Goal: Transaction & Acquisition: Book appointment/travel/reservation

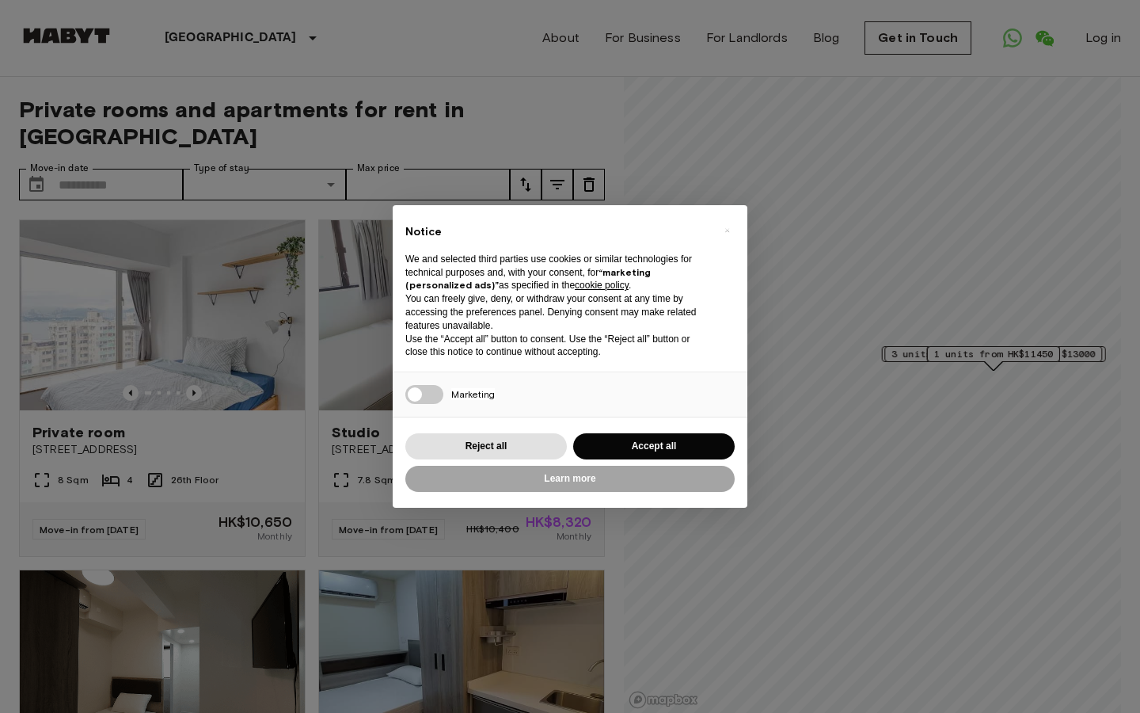
select select "*******"
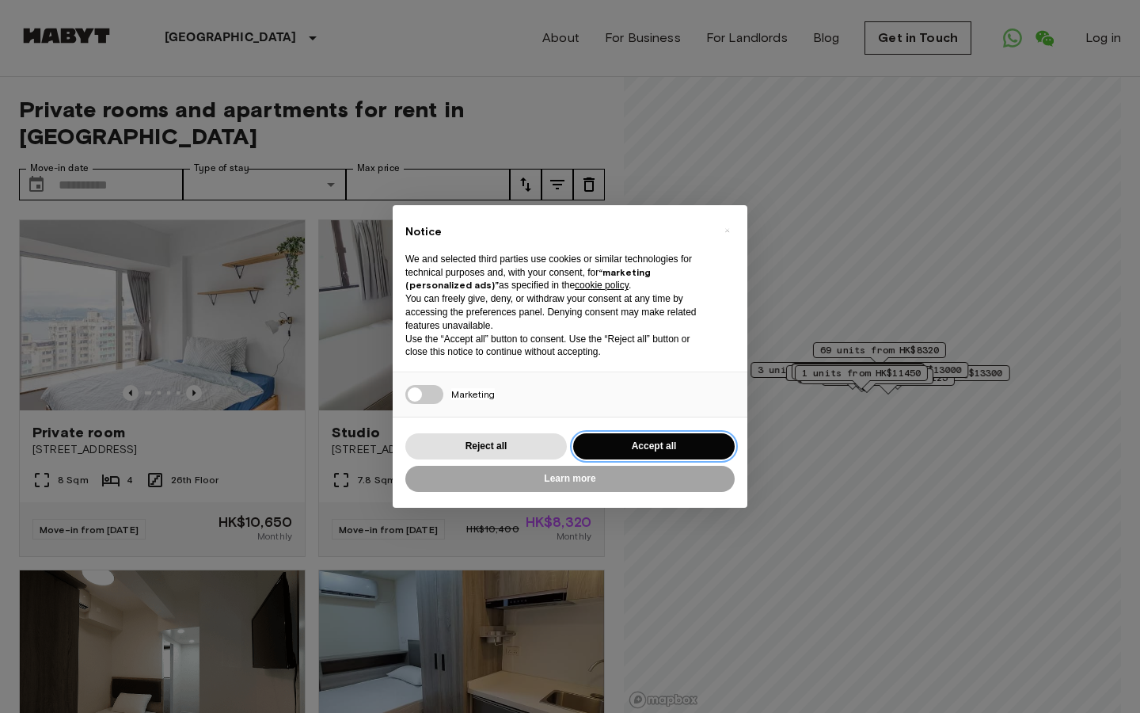
click at [659, 440] on button "Accept all" at bounding box center [654, 446] width 162 height 26
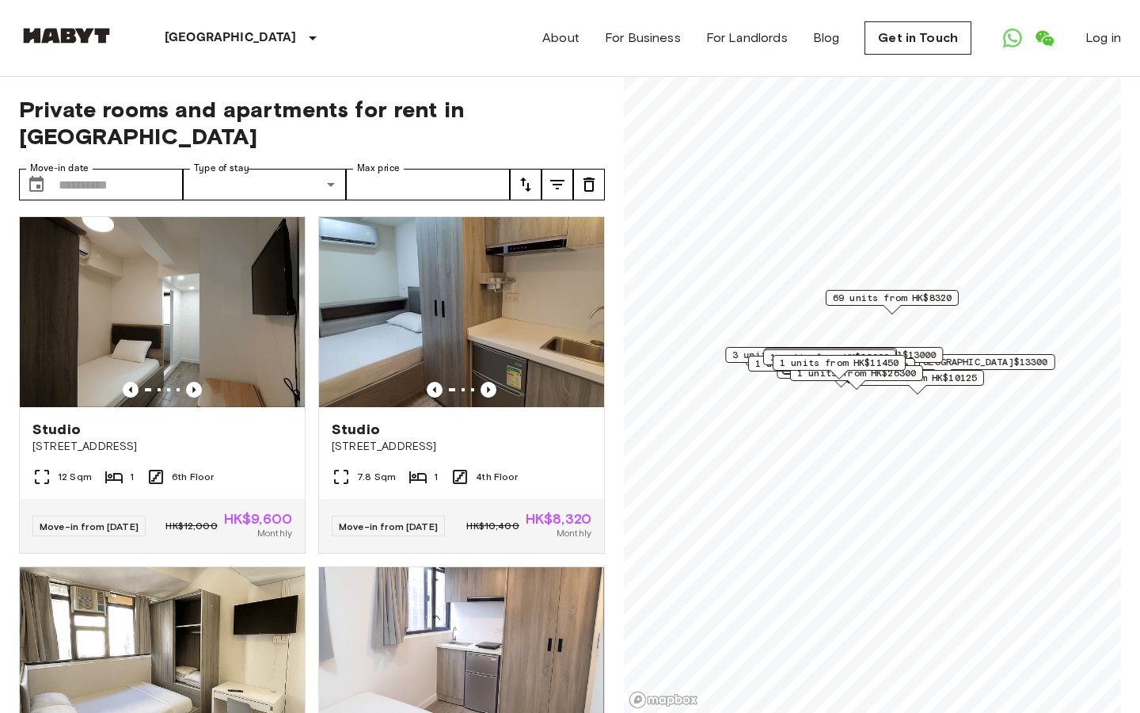
scroll to position [324, 0]
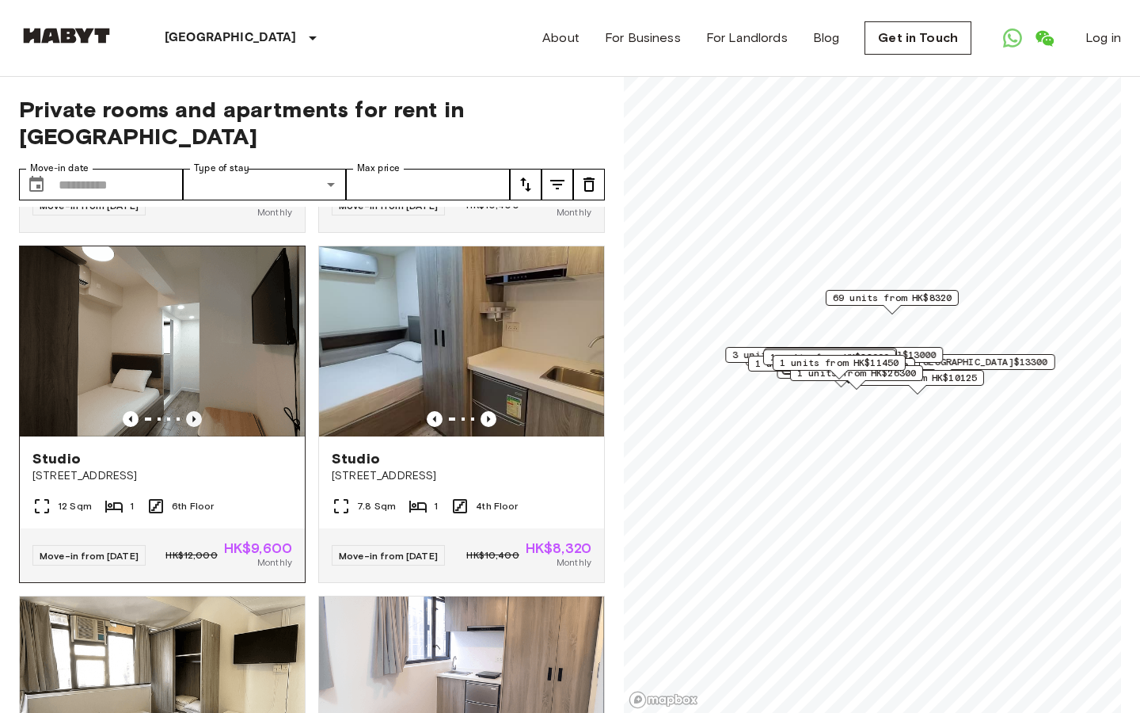
click at [200, 411] on icon "Previous image" at bounding box center [194, 419] width 16 height 16
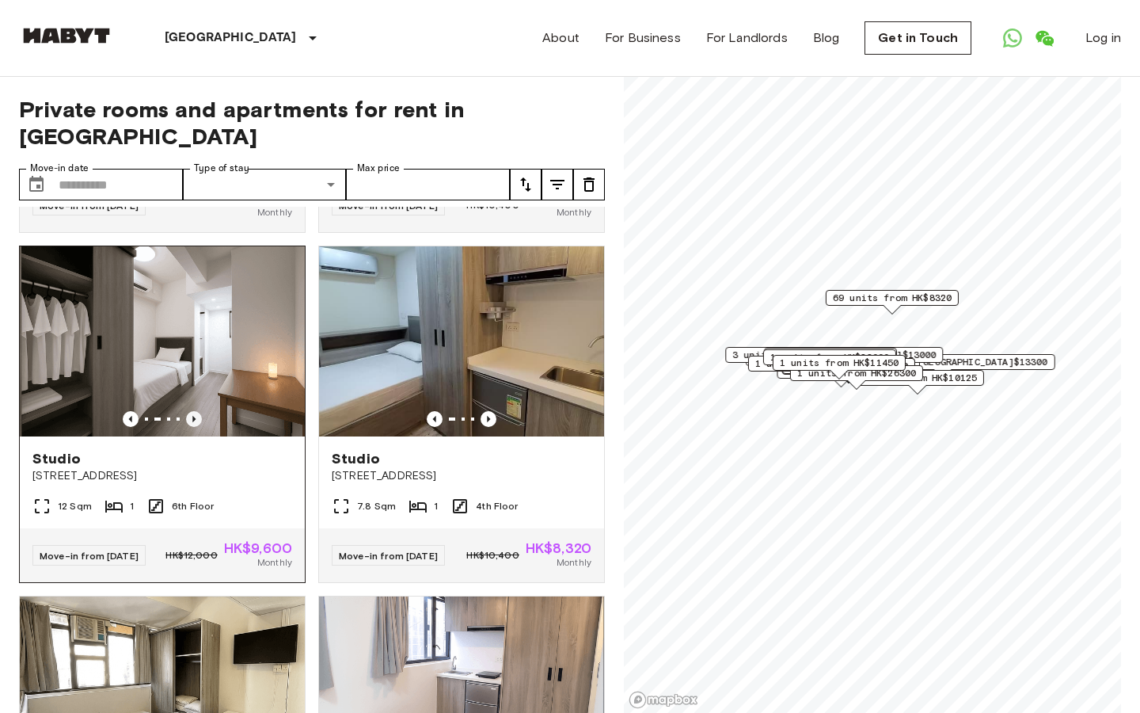
click at [200, 411] on icon "Previous image" at bounding box center [194, 419] width 16 height 16
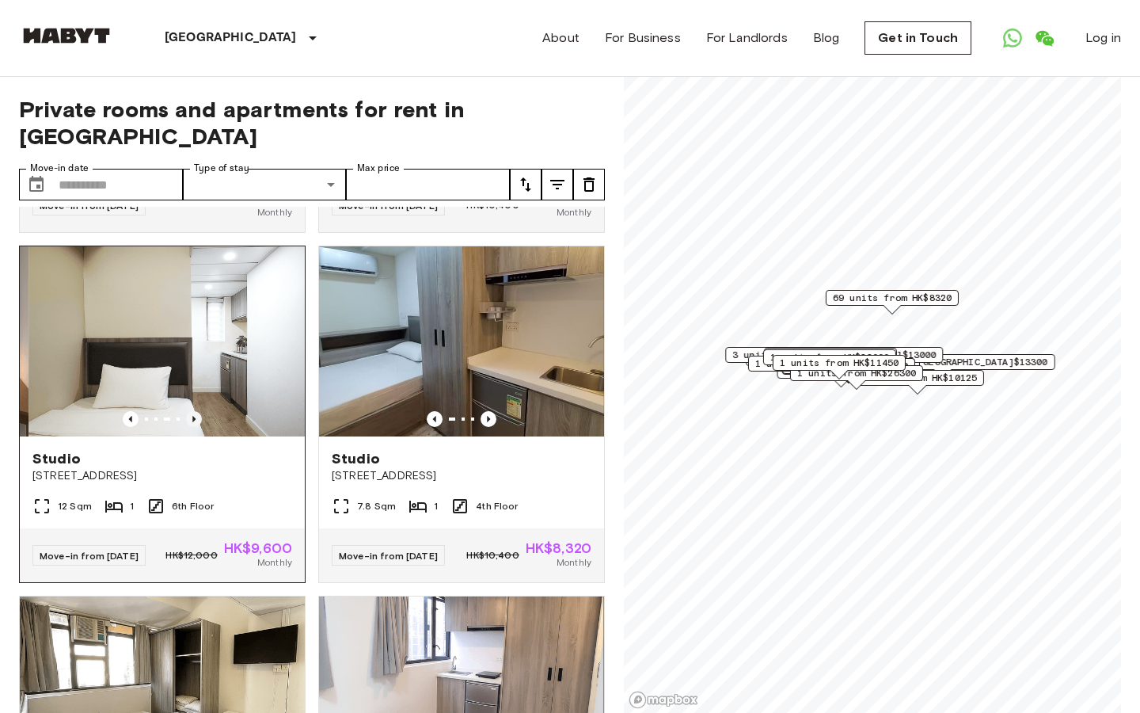
click at [200, 411] on icon "Previous image" at bounding box center [194, 419] width 16 height 16
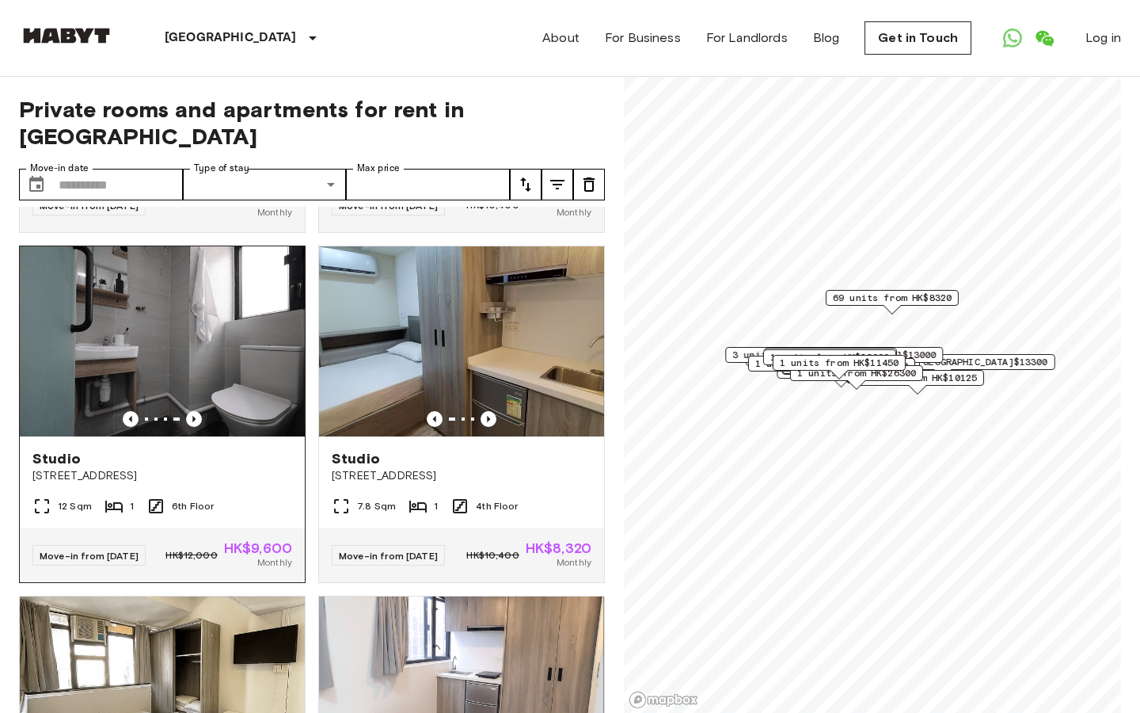
click at [253, 404] on img at bounding box center [162, 341] width 285 height 190
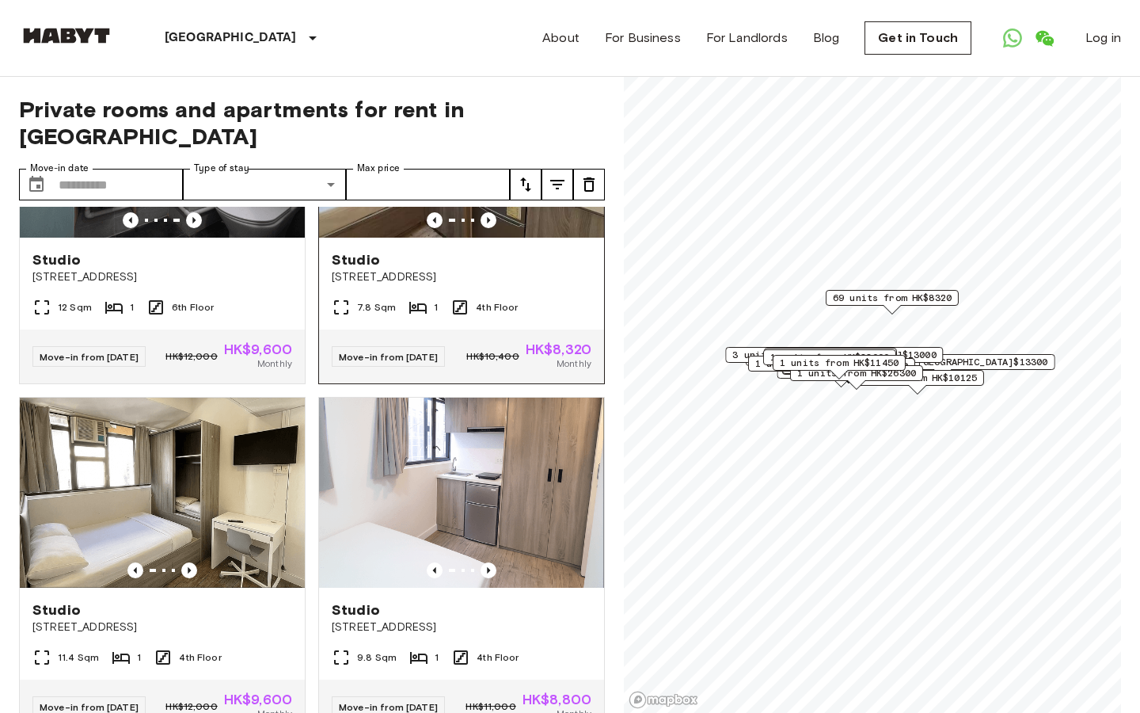
scroll to position [0, 0]
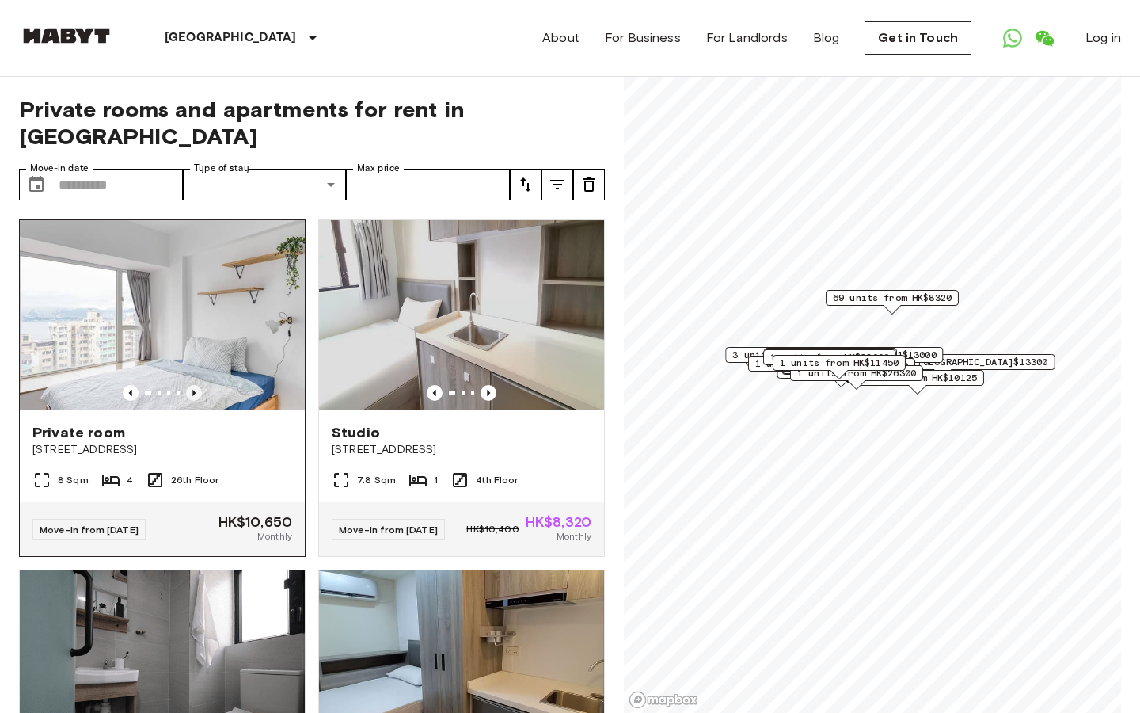
click at [195, 385] on icon "Previous image" at bounding box center [194, 393] width 16 height 16
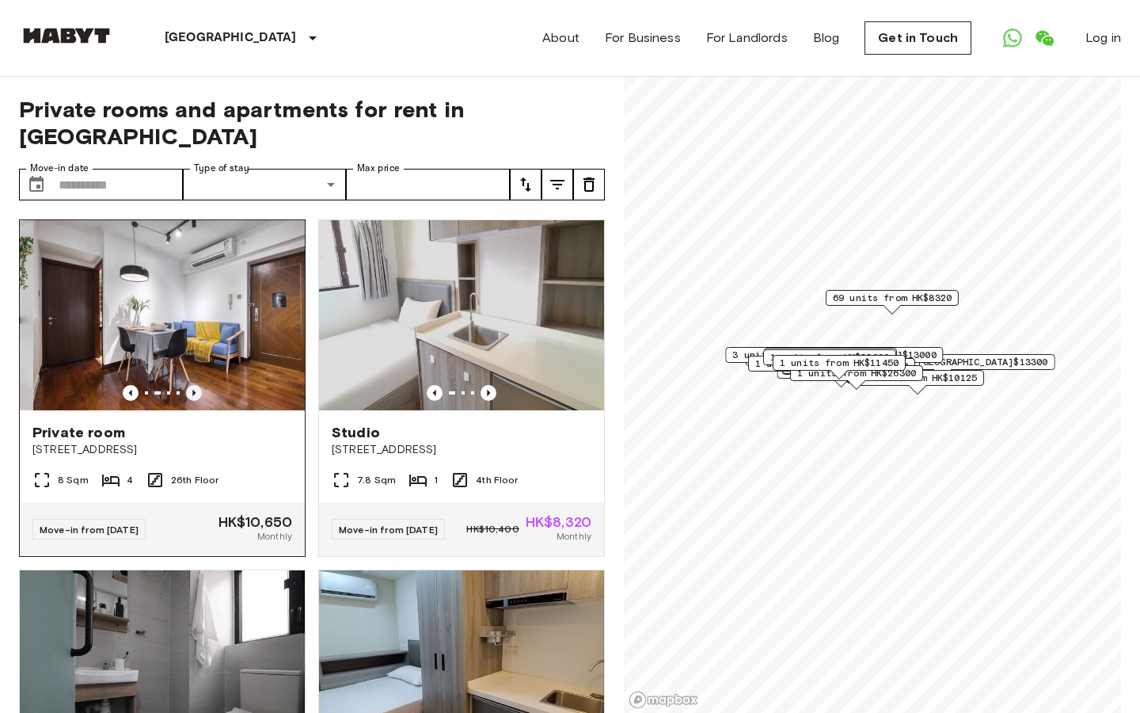
click at [195, 390] on icon "Previous image" at bounding box center [193, 393] width 3 height 6
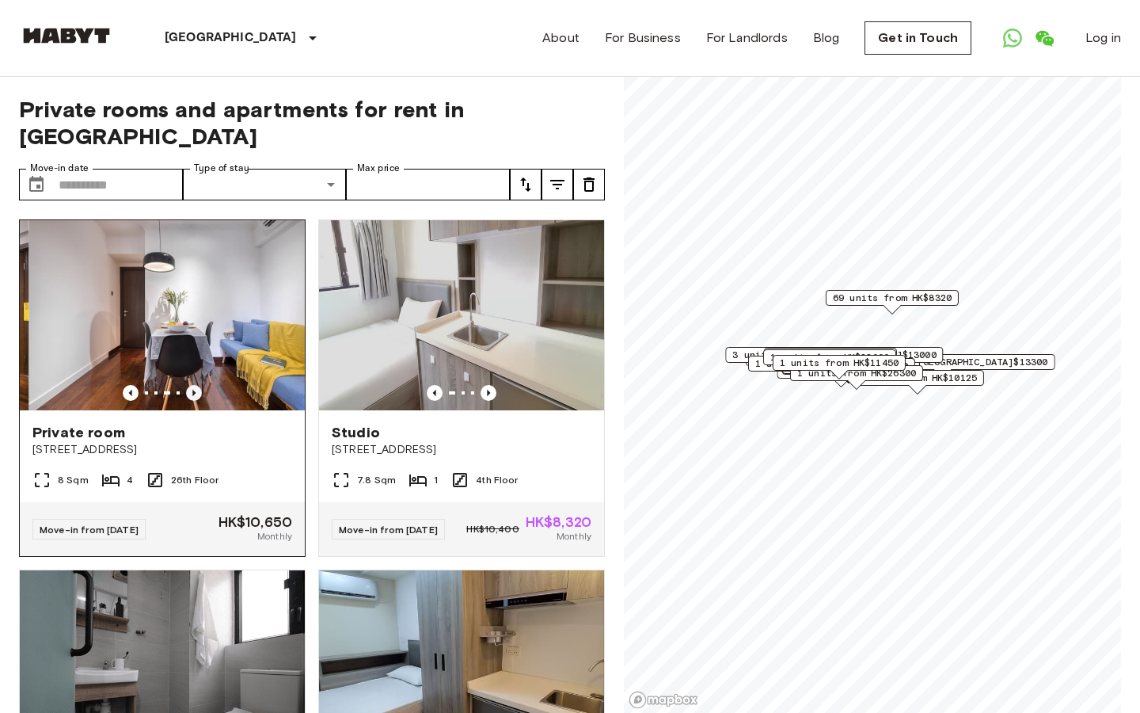
click at [195, 390] on icon "Previous image" at bounding box center [193, 393] width 3 height 6
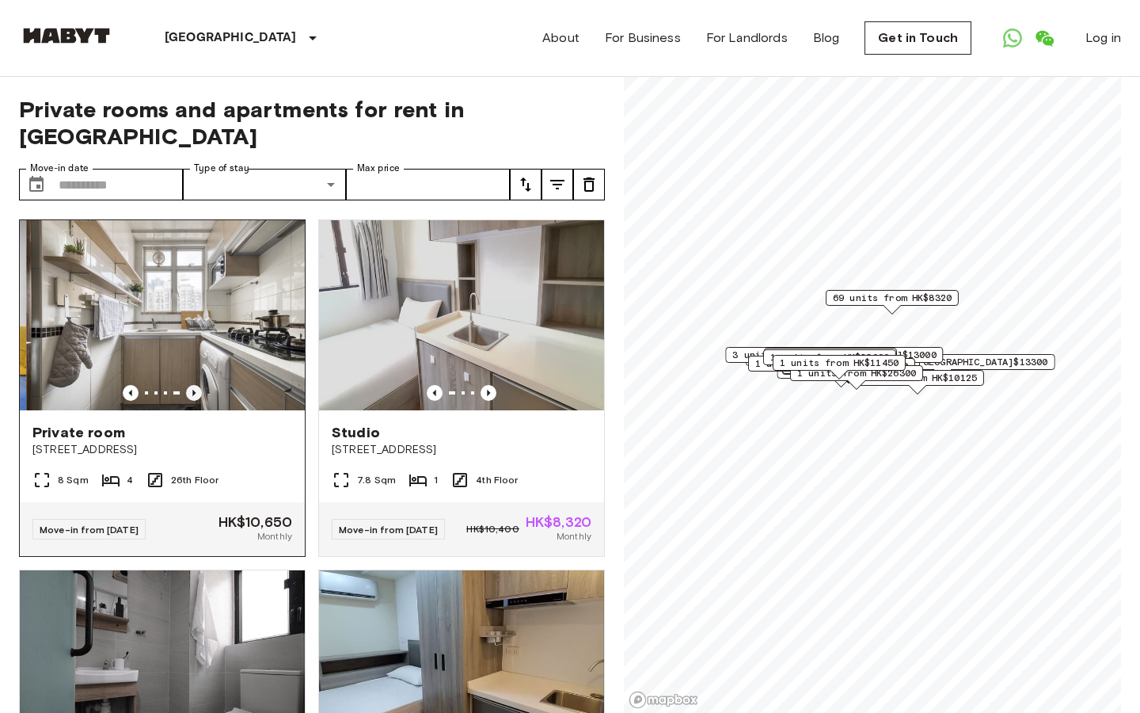
click at [195, 390] on icon "Previous image" at bounding box center [193, 393] width 3 height 6
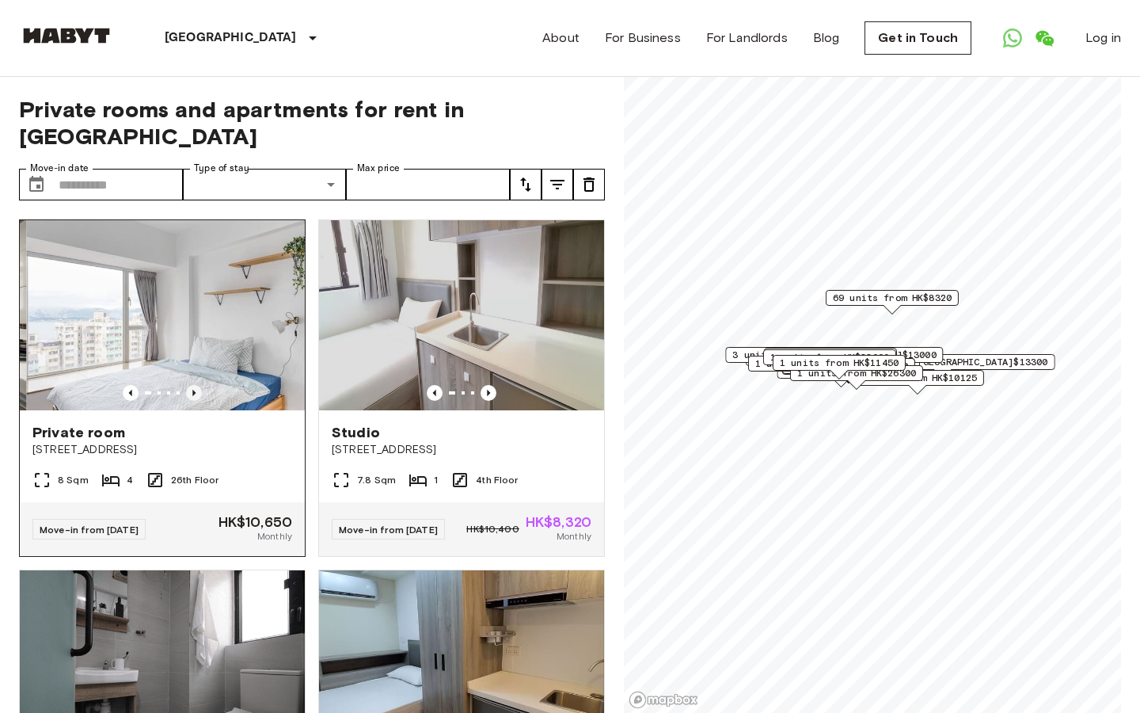
click at [195, 390] on icon "Previous image" at bounding box center [193, 393] width 3 height 6
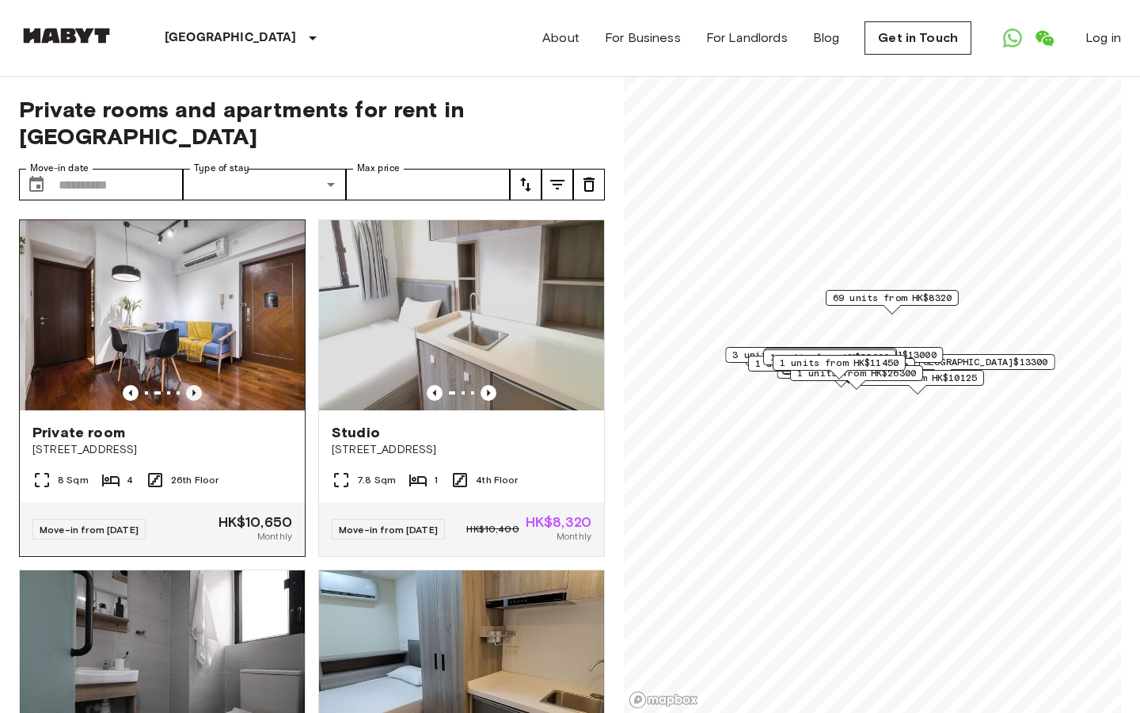
click at [195, 390] on icon "Previous image" at bounding box center [193, 393] width 3 height 6
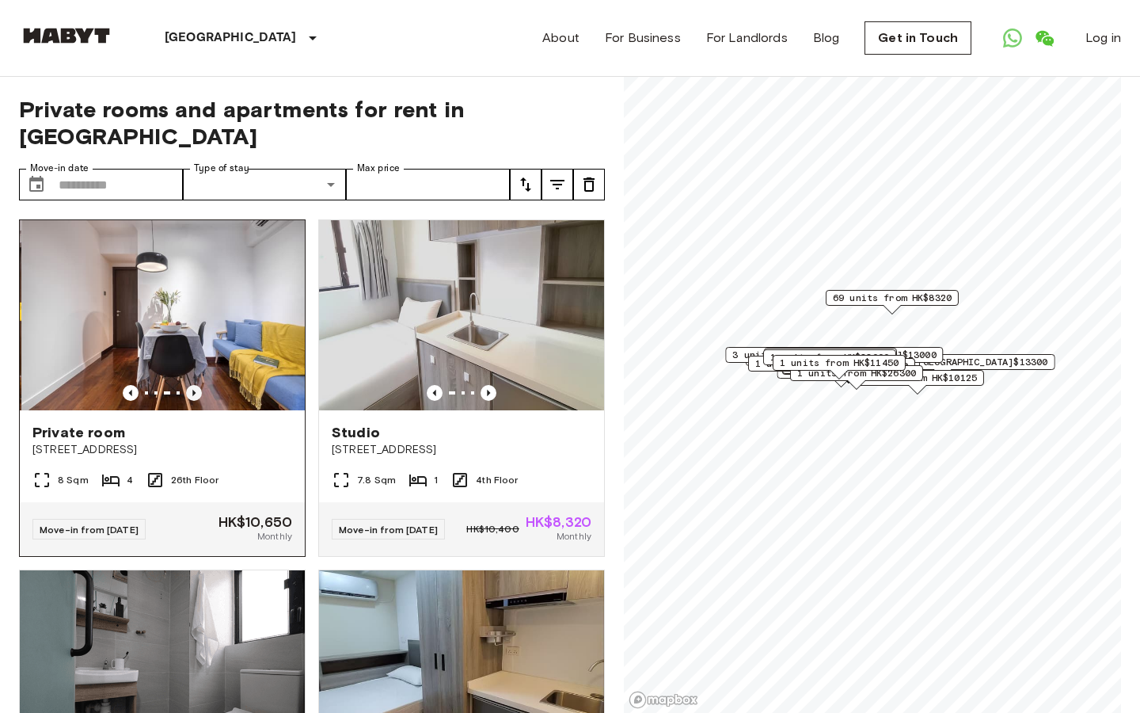
click at [195, 390] on icon "Previous image" at bounding box center [193, 393] width 3 height 6
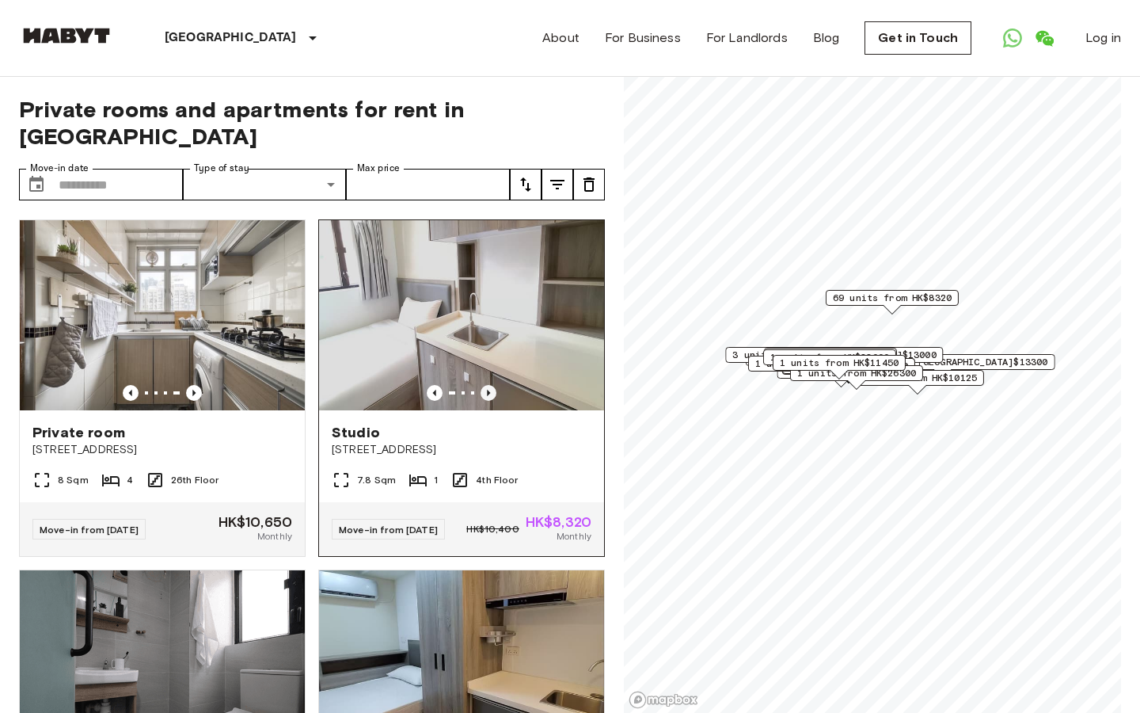
click at [491, 385] on icon "Previous image" at bounding box center [489, 393] width 16 height 16
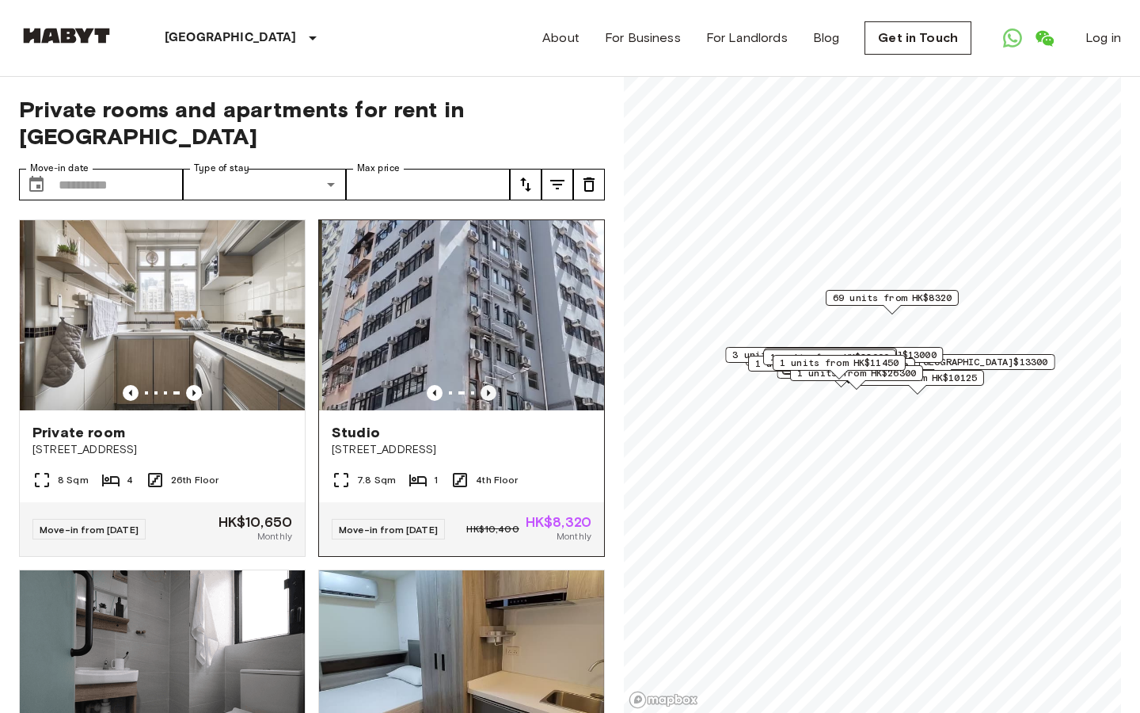
click at [491, 385] on icon "Previous image" at bounding box center [489, 393] width 16 height 16
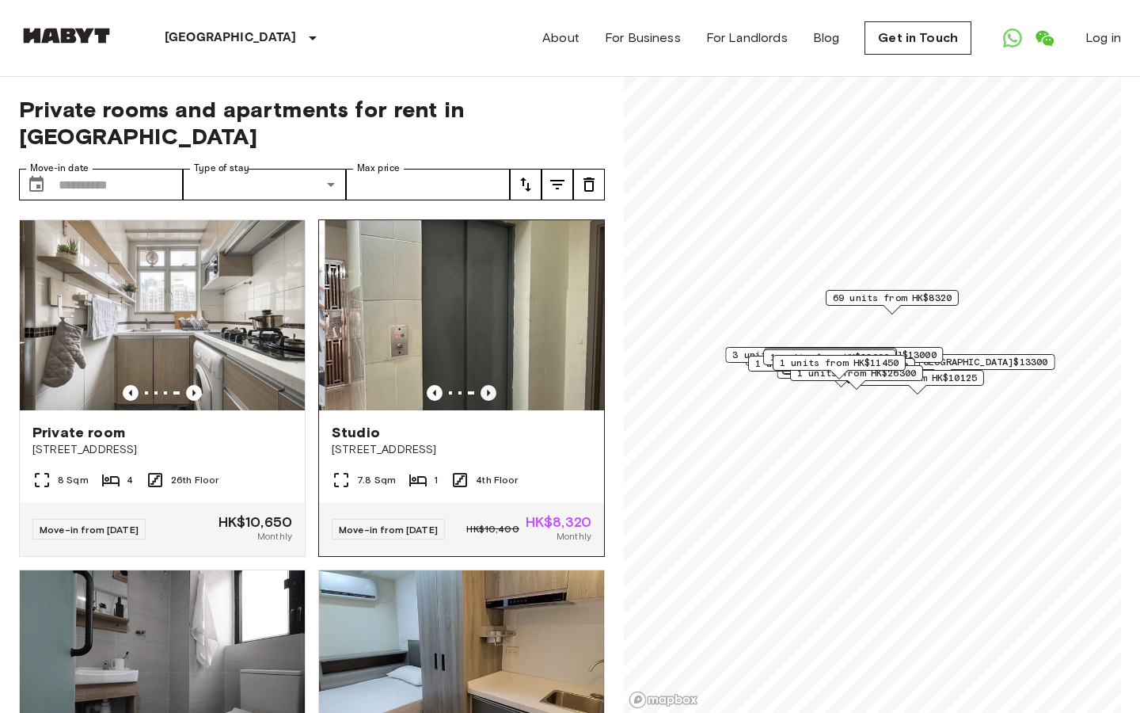
click at [491, 385] on icon "Previous image" at bounding box center [489, 393] width 16 height 16
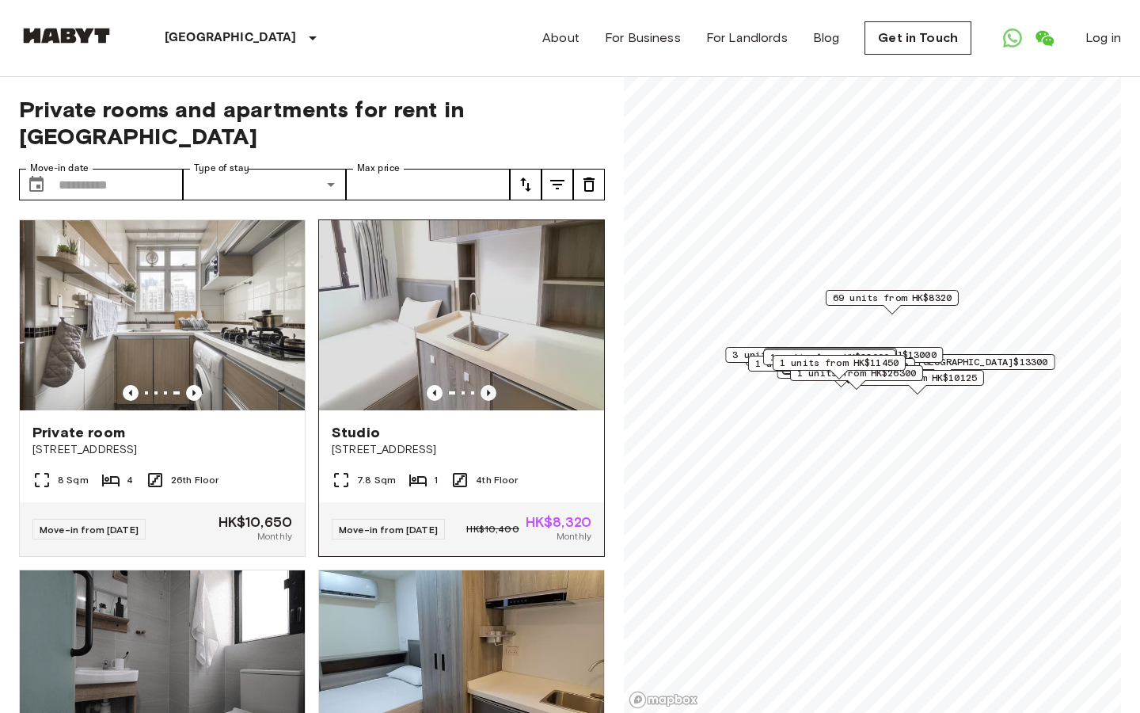
click at [491, 385] on icon "Previous image" at bounding box center [489, 393] width 16 height 16
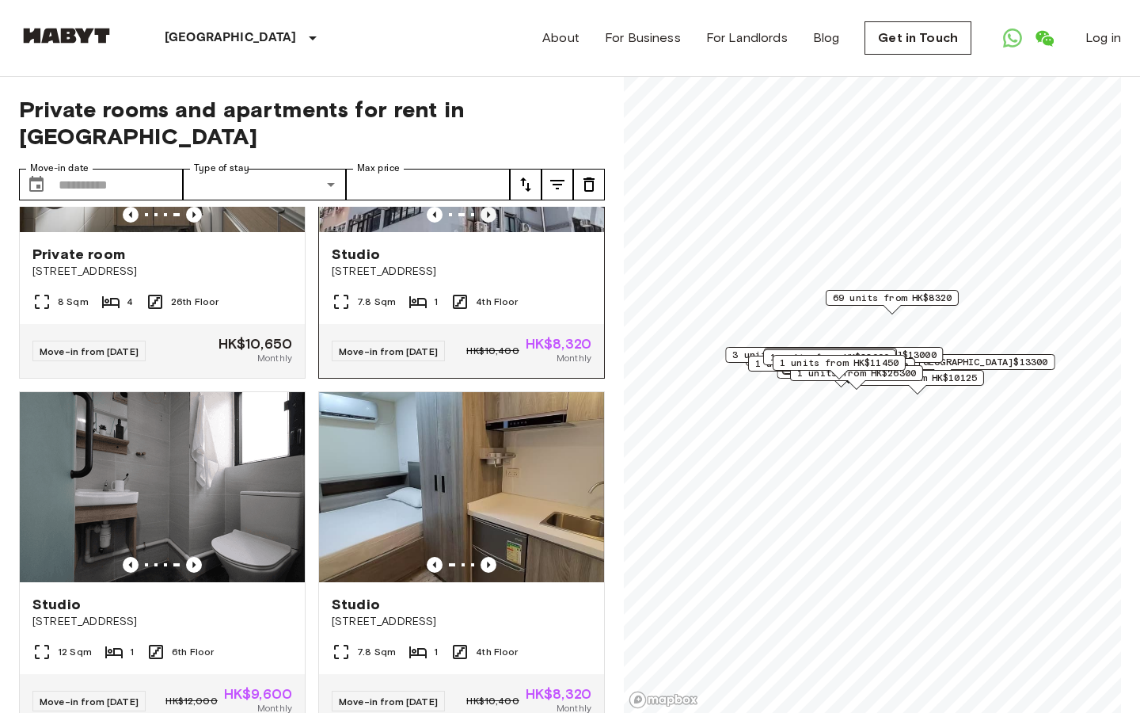
scroll to position [200, 0]
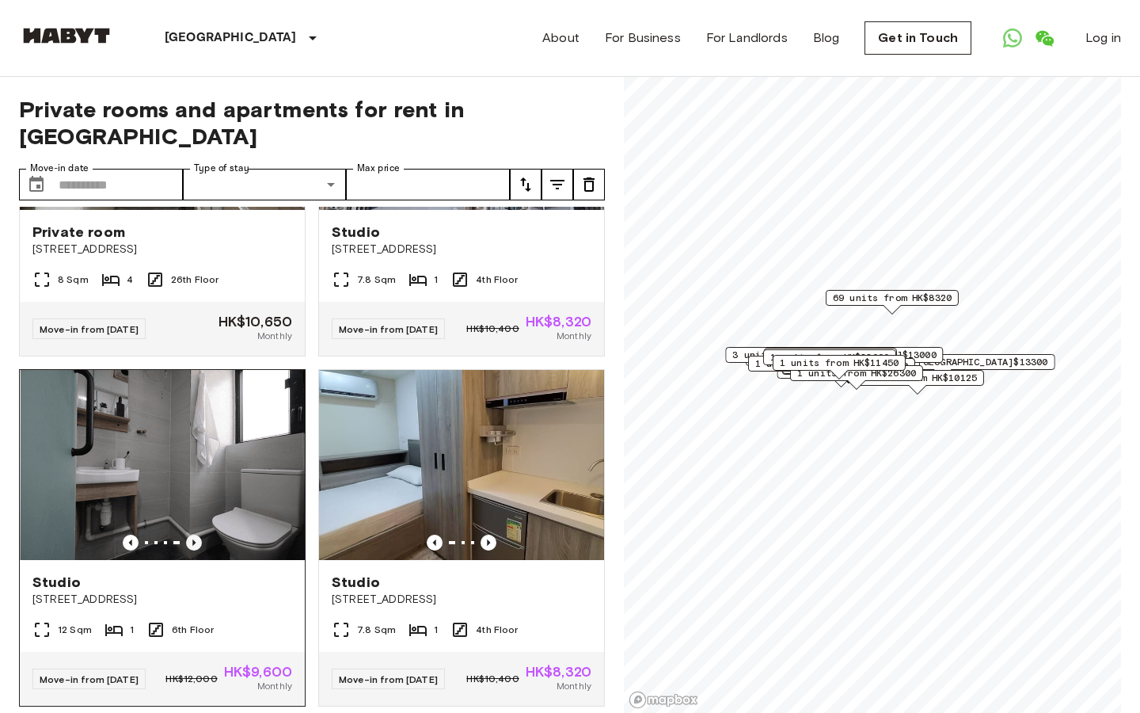
click at [200, 535] on icon "Previous image" at bounding box center [194, 543] width 16 height 16
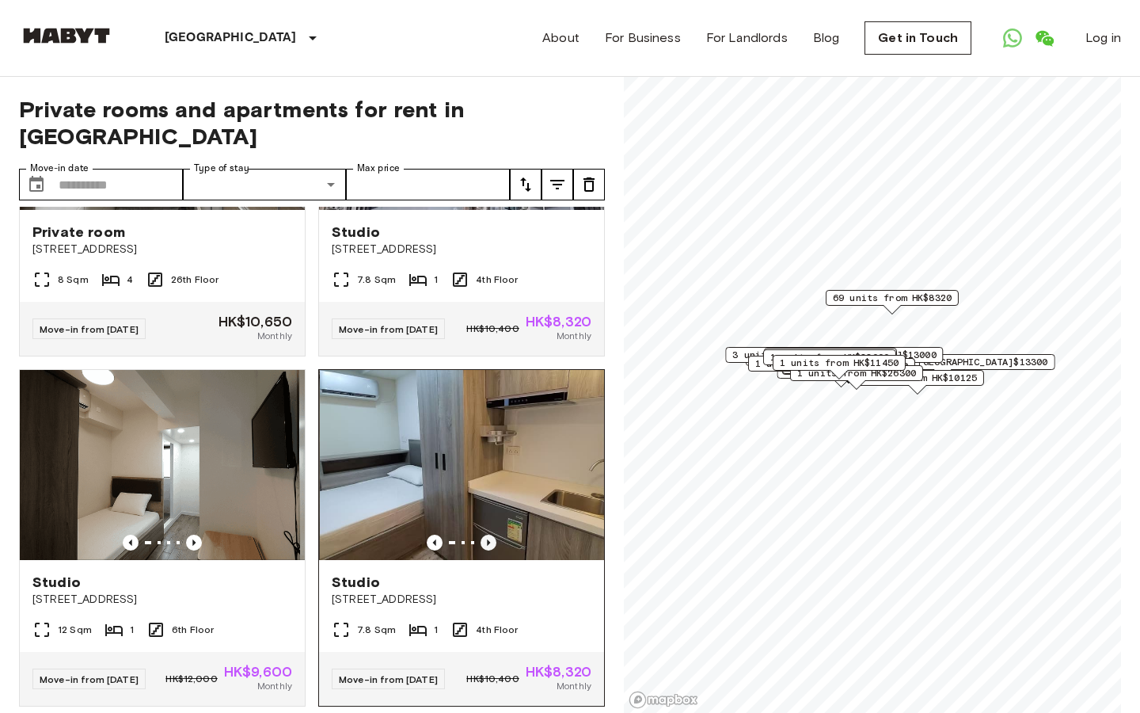
click at [491, 535] on icon "Previous image" at bounding box center [489, 543] width 16 height 16
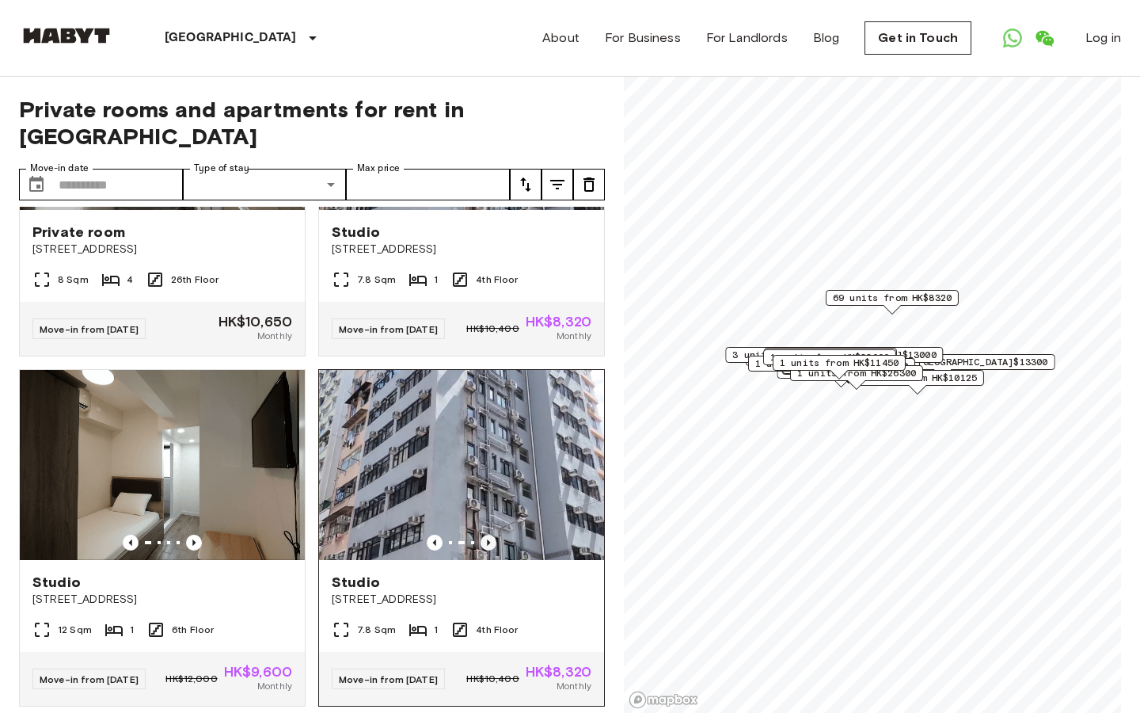
click at [491, 535] on icon "Previous image" at bounding box center [489, 543] width 16 height 16
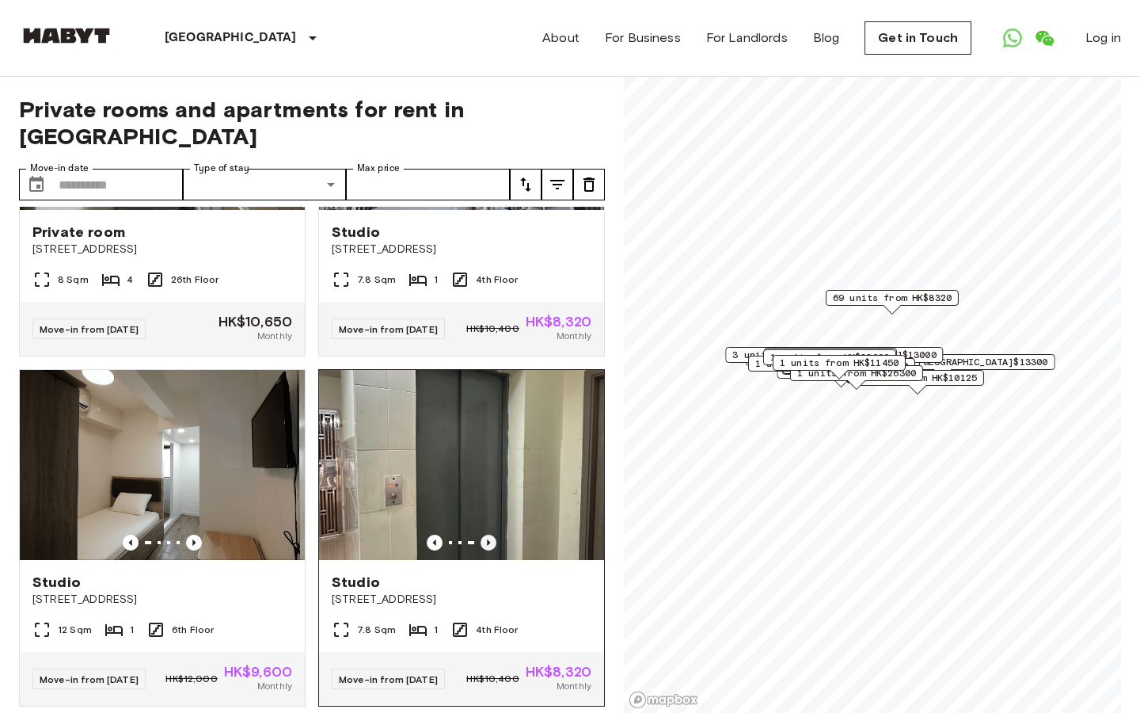
click at [491, 535] on icon "Previous image" at bounding box center [489, 543] width 16 height 16
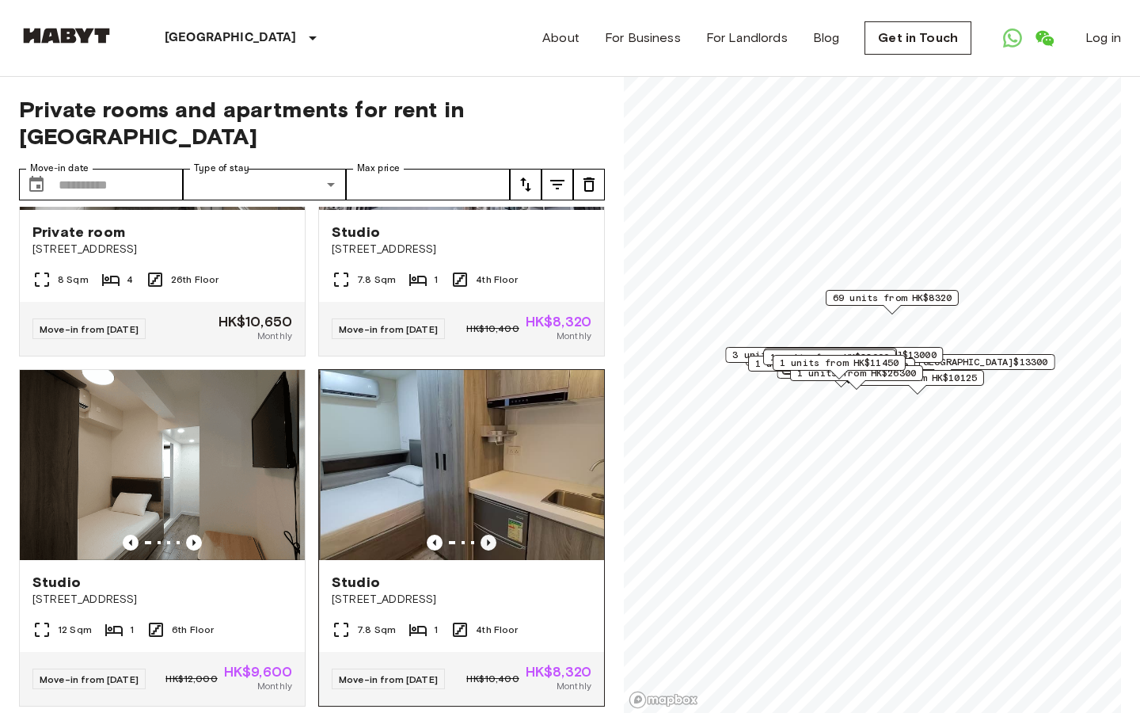
click at [491, 535] on icon "Previous image" at bounding box center [489, 543] width 16 height 16
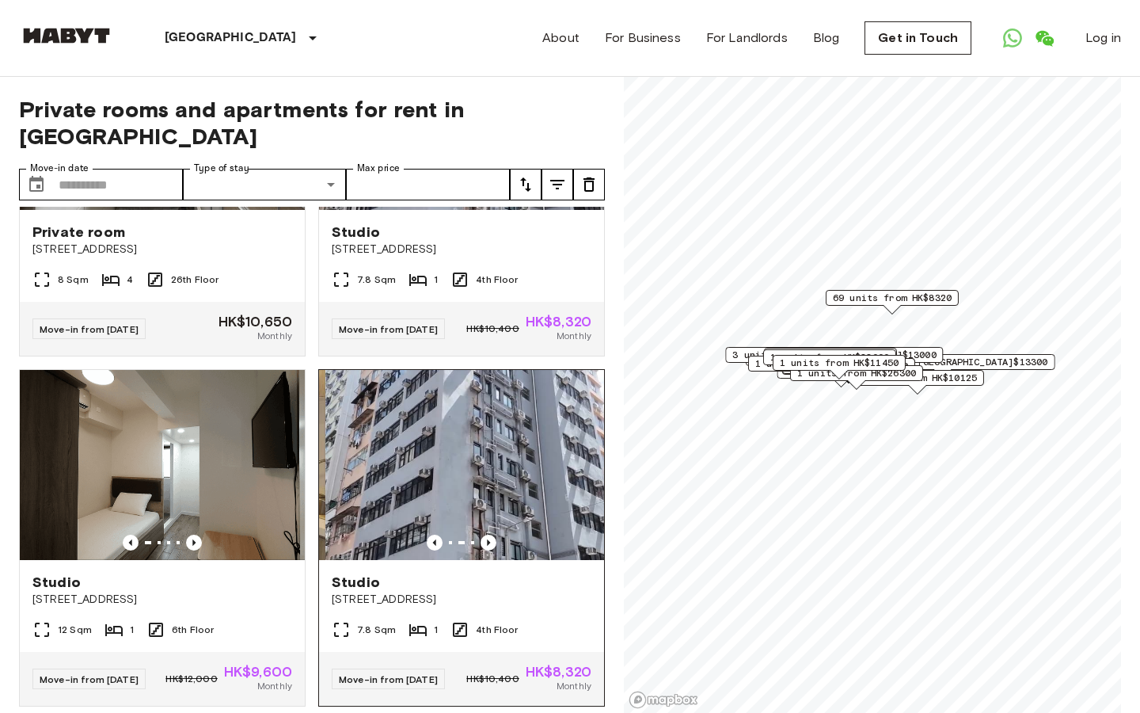
click at [526, 480] on img at bounding box center [467, 465] width 285 height 190
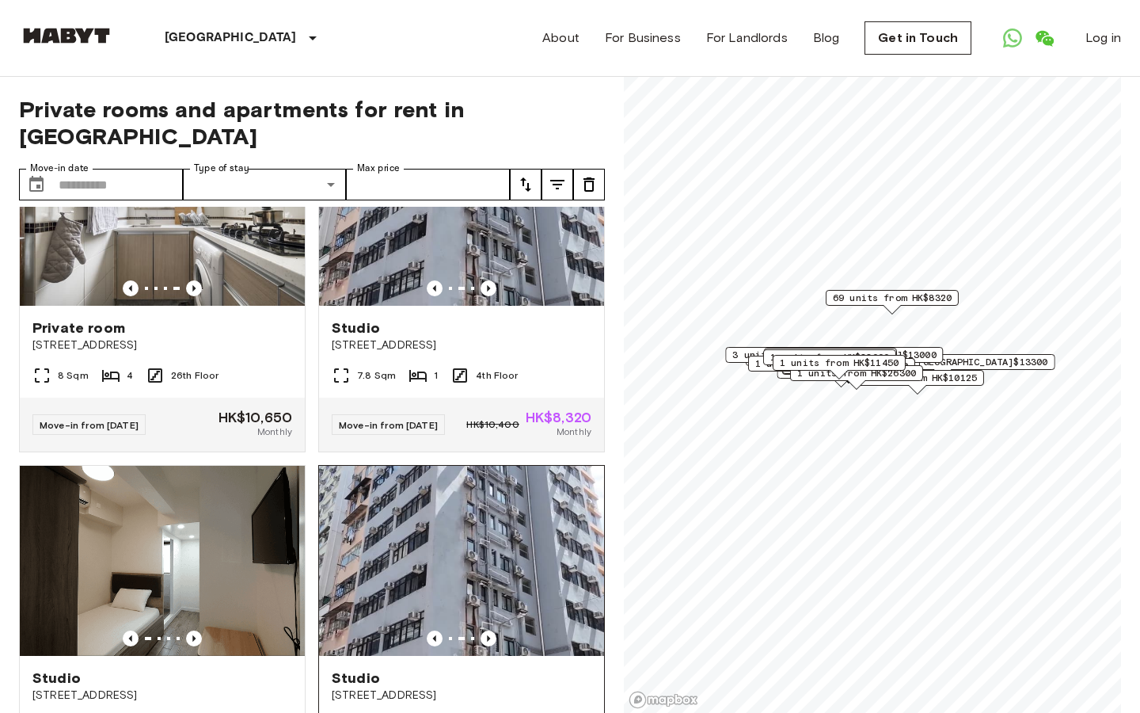
scroll to position [61, 0]
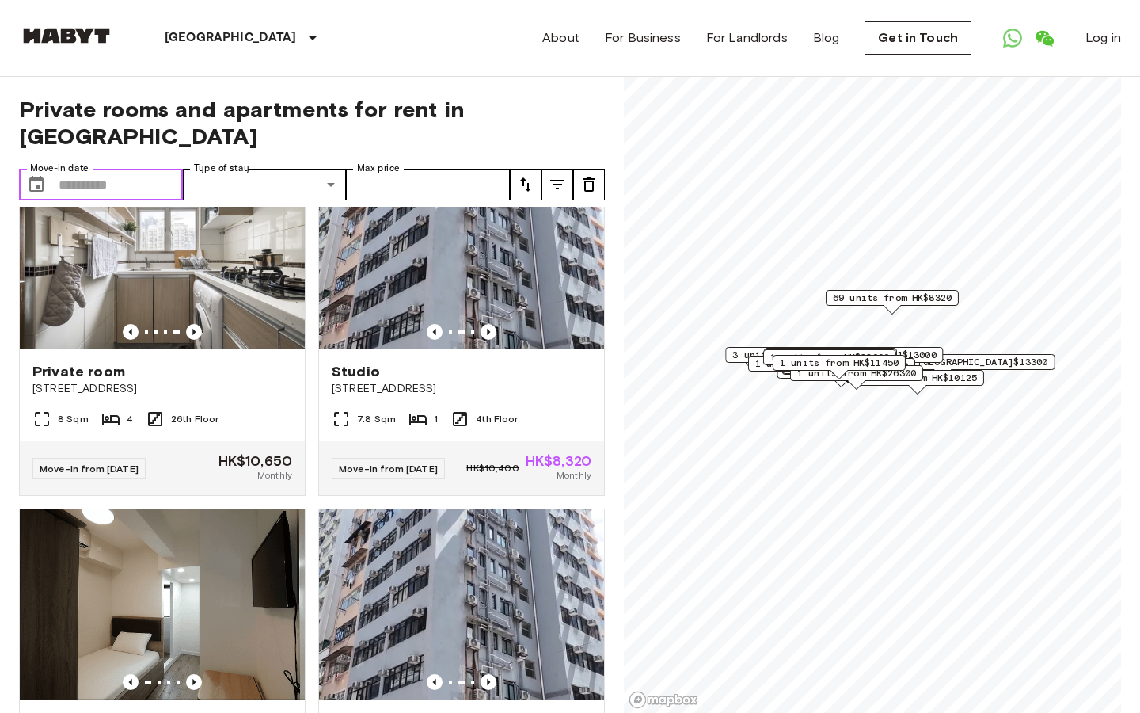
click at [146, 169] on input "Move-in date" at bounding box center [121, 185] width 124 height 32
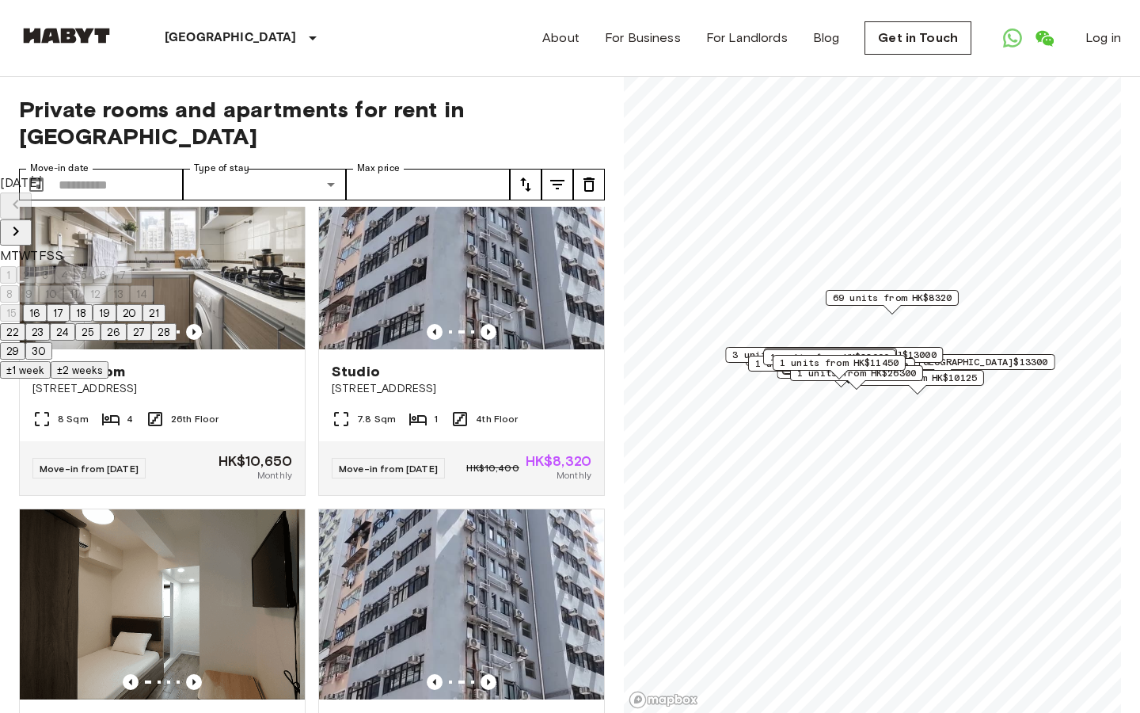
click at [25, 341] on button "22" at bounding box center [12, 331] width 25 height 17
type input "**********"
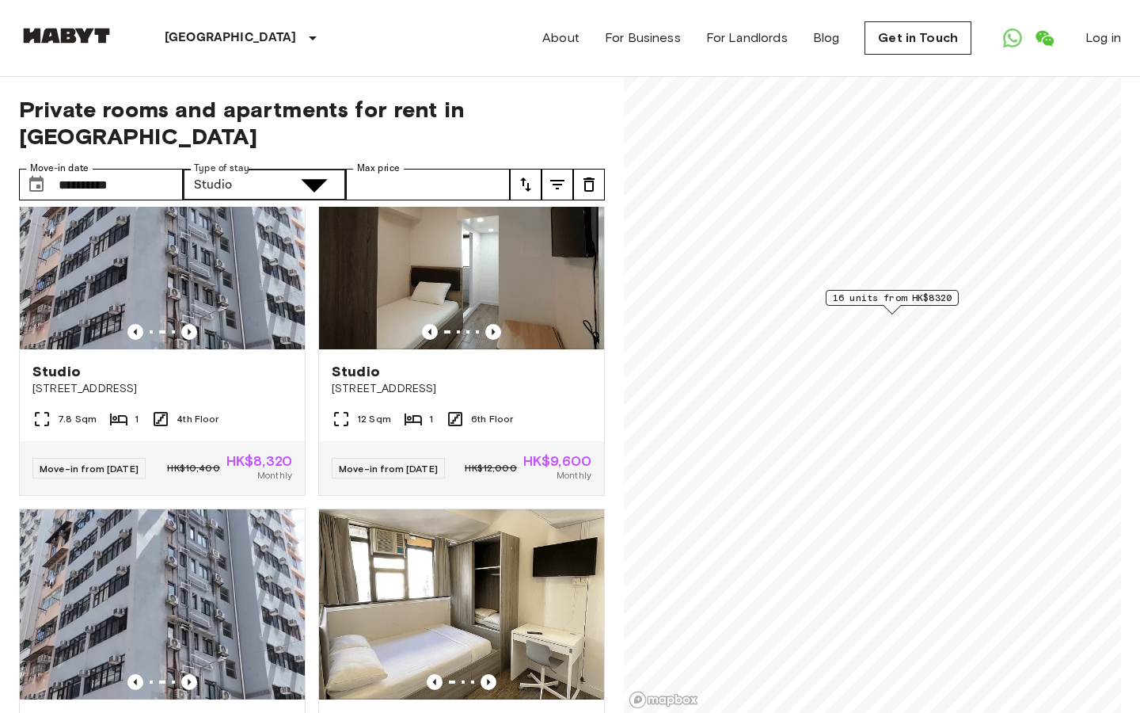
click at [474, 169] on input "Max price" at bounding box center [428, 185] width 164 height 32
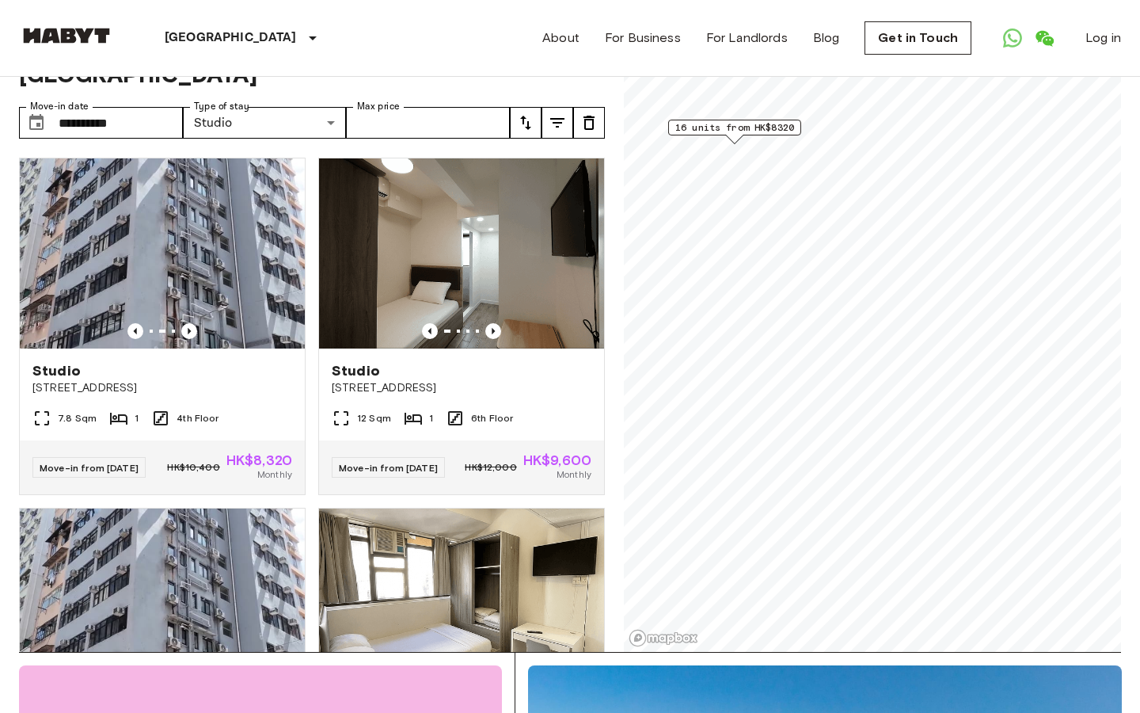
click at [527, 113] on icon "tune" at bounding box center [525, 122] width 19 height 19
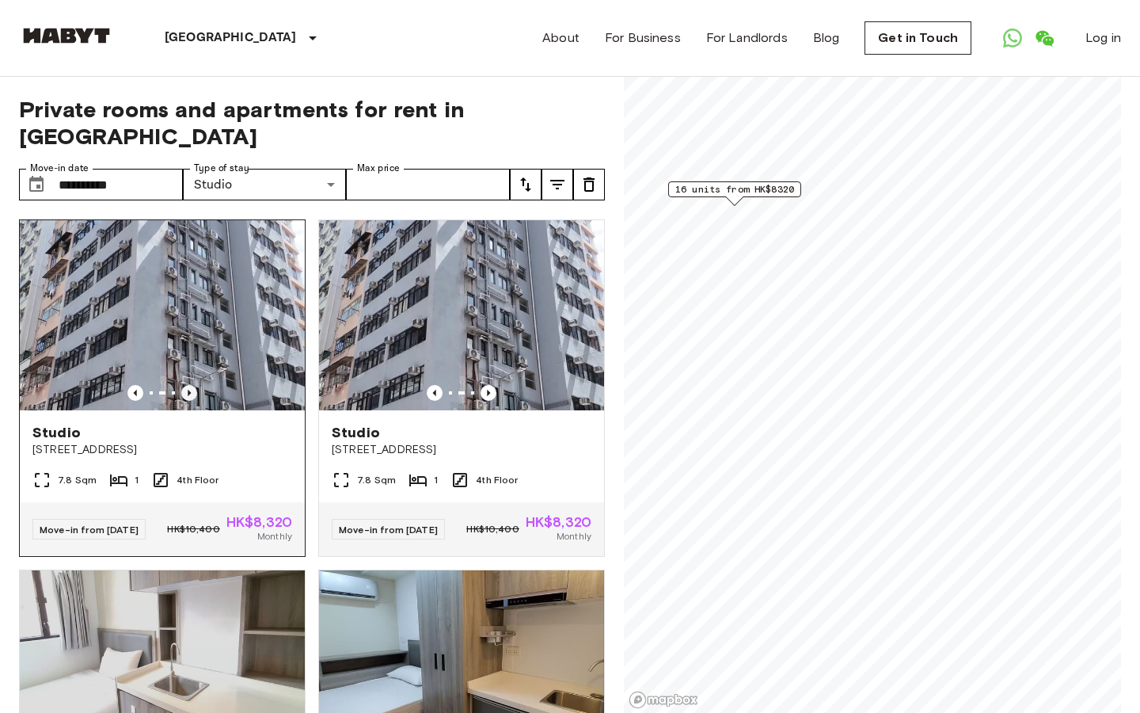
click at [188, 390] on icon "Previous image" at bounding box center [189, 393] width 3 height 6
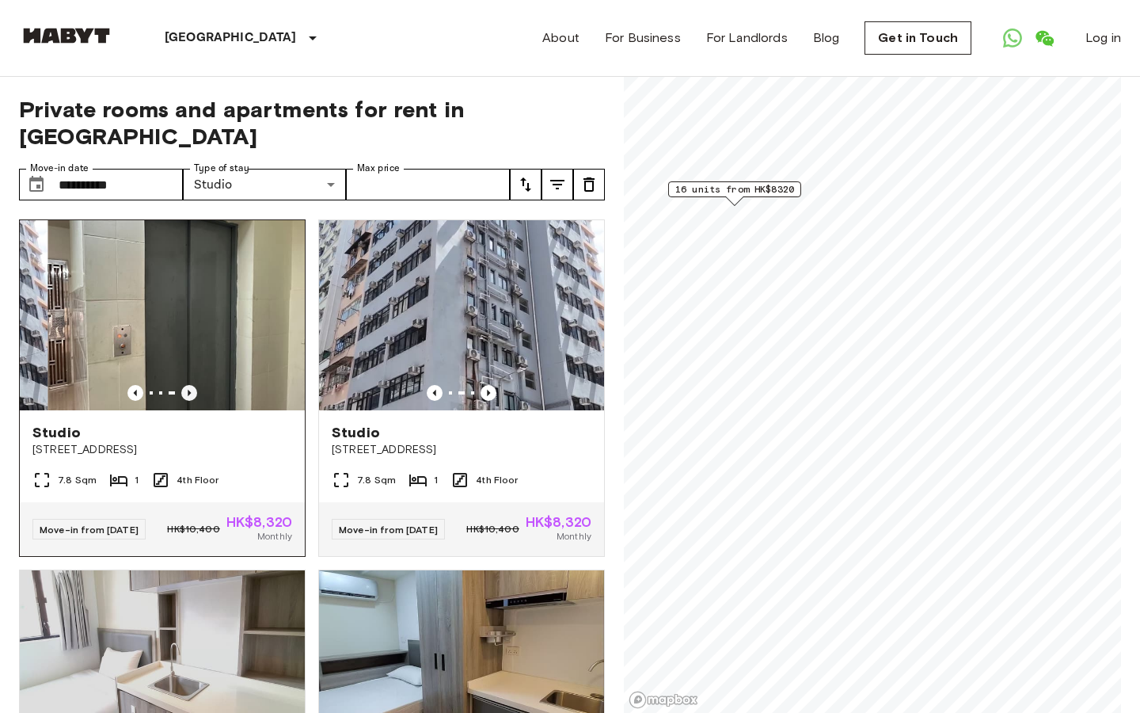
click at [188, 390] on icon "Previous image" at bounding box center [189, 393] width 3 height 6
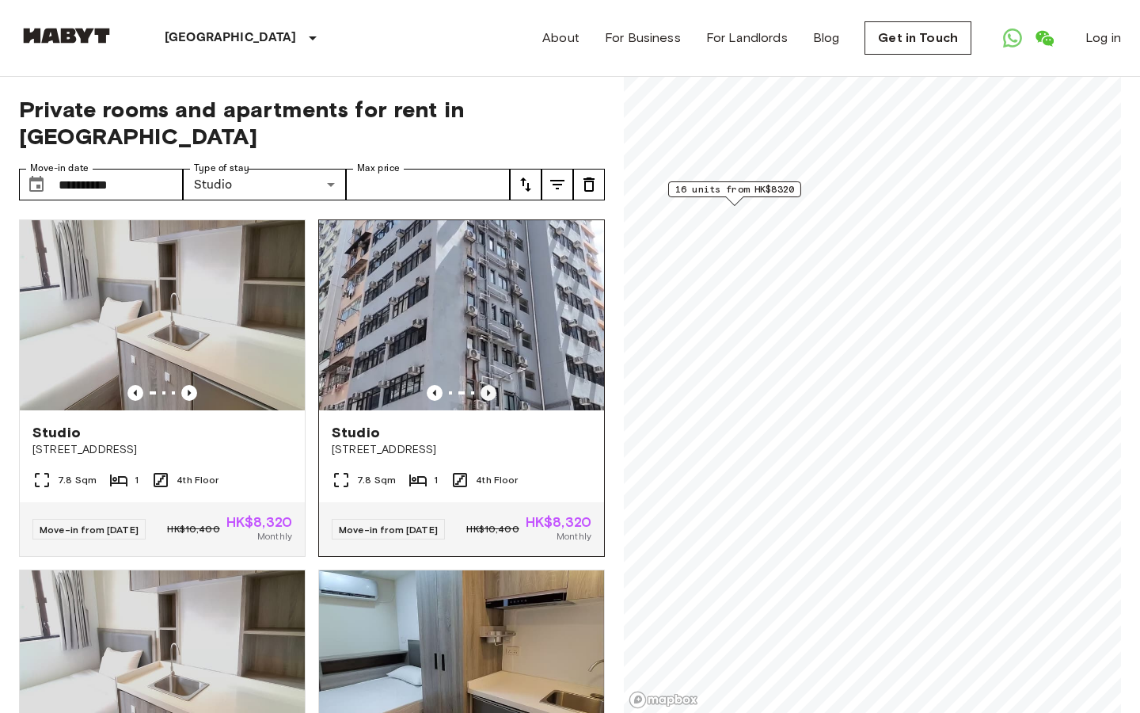
click at [493, 385] on icon "Previous image" at bounding box center [489, 393] width 16 height 16
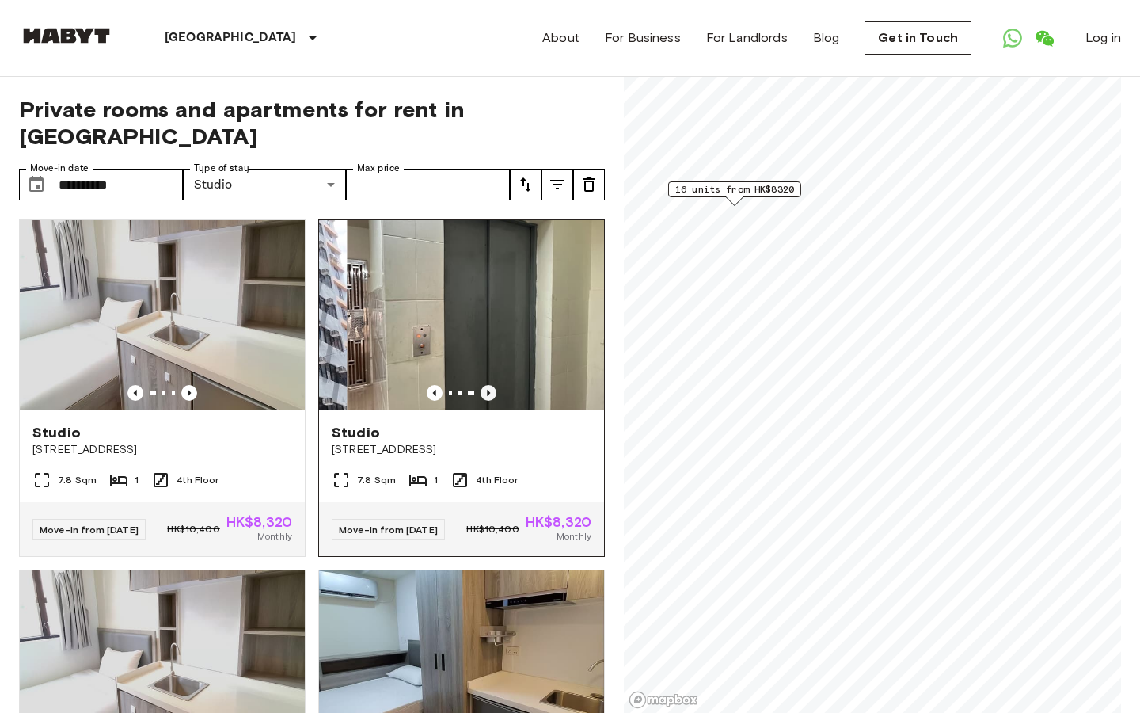
click at [493, 385] on icon "Previous image" at bounding box center [489, 393] width 16 height 16
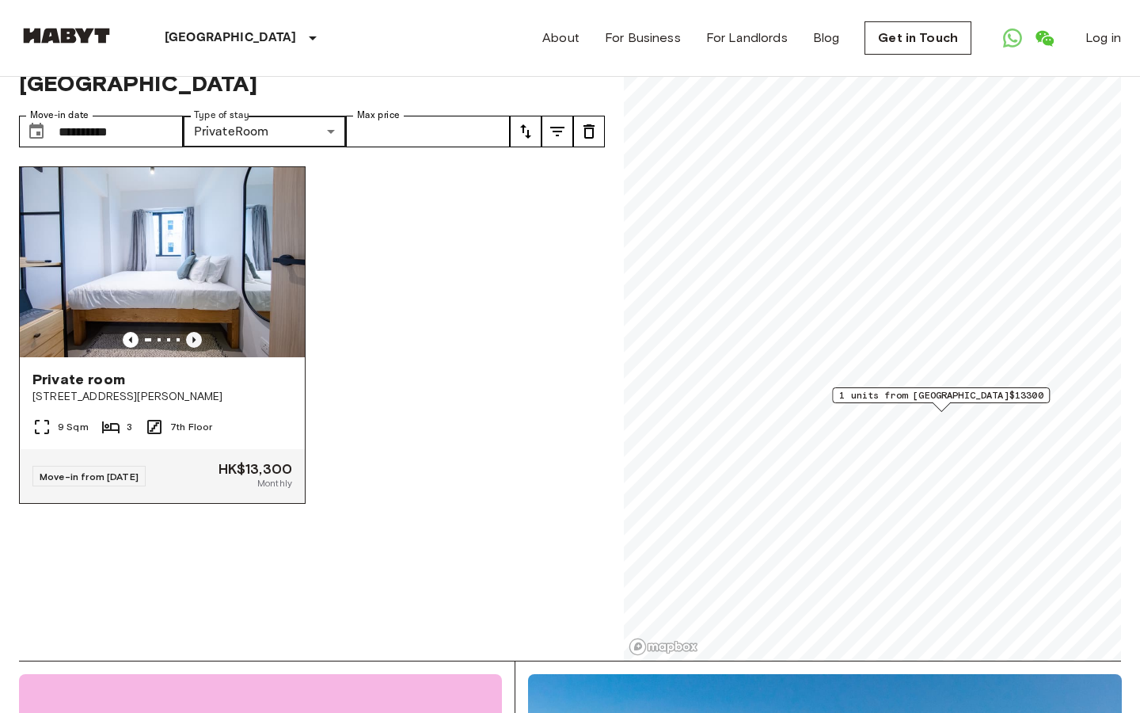
click at [192, 332] on icon "Previous image" at bounding box center [194, 340] width 16 height 16
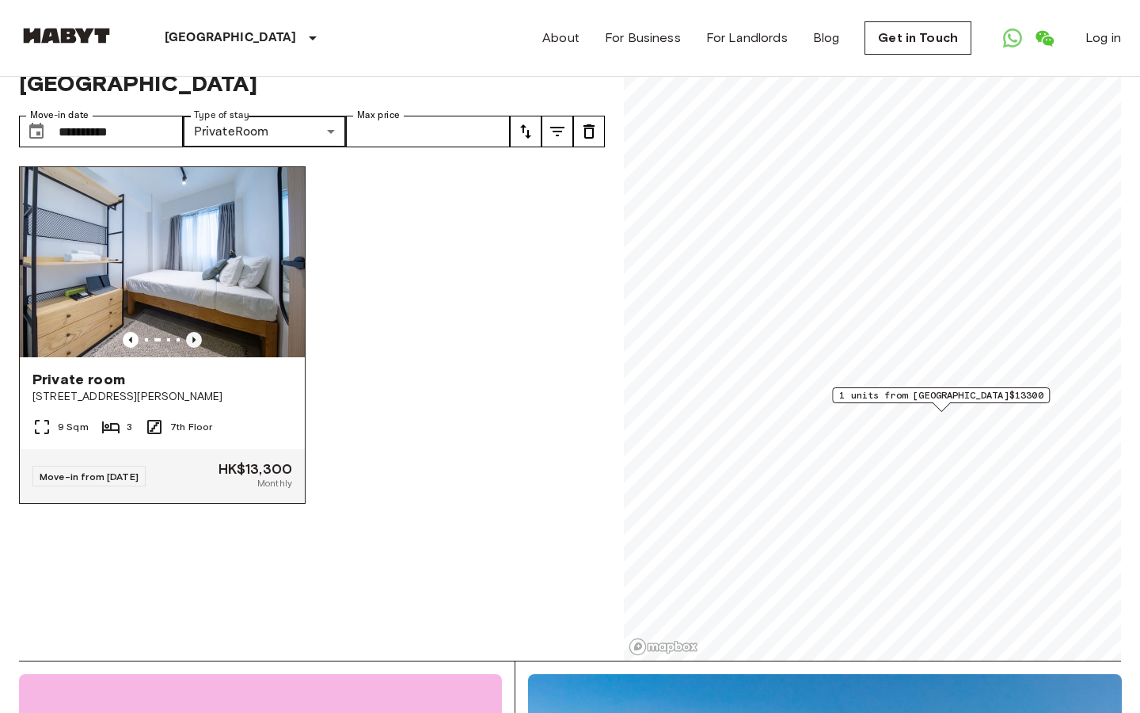
click at [192, 332] on icon "Previous image" at bounding box center [194, 340] width 16 height 16
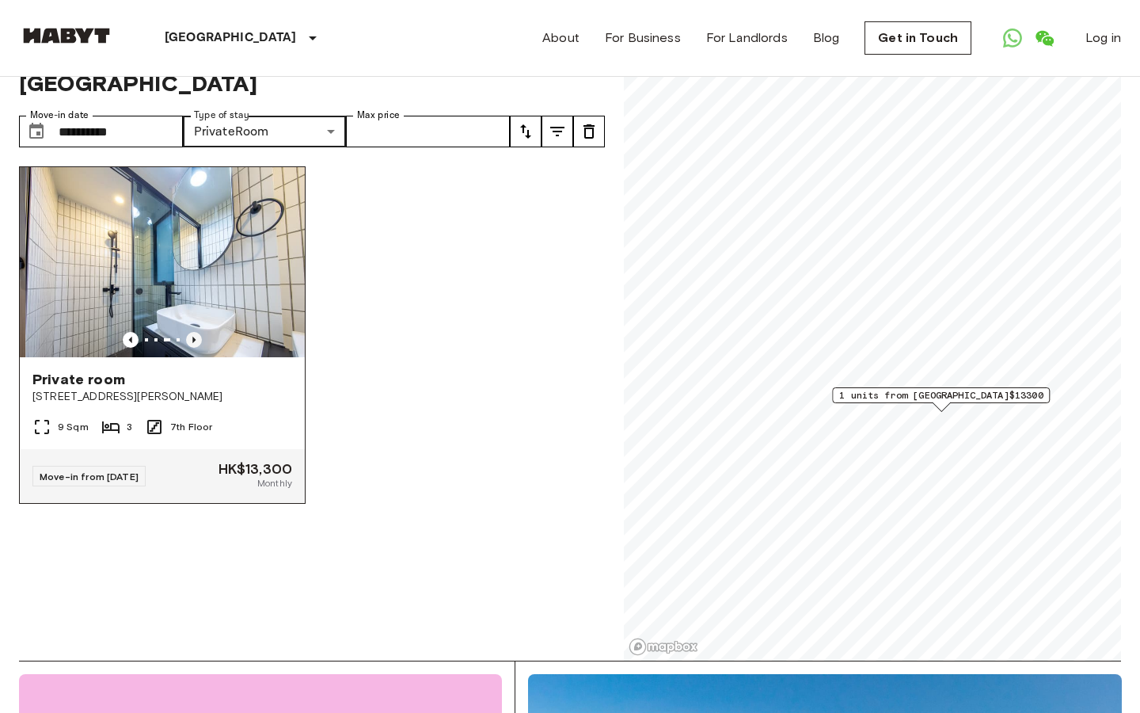
click at [192, 332] on icon "Previous image" at bounding box center [194, 340] width 16 height 16
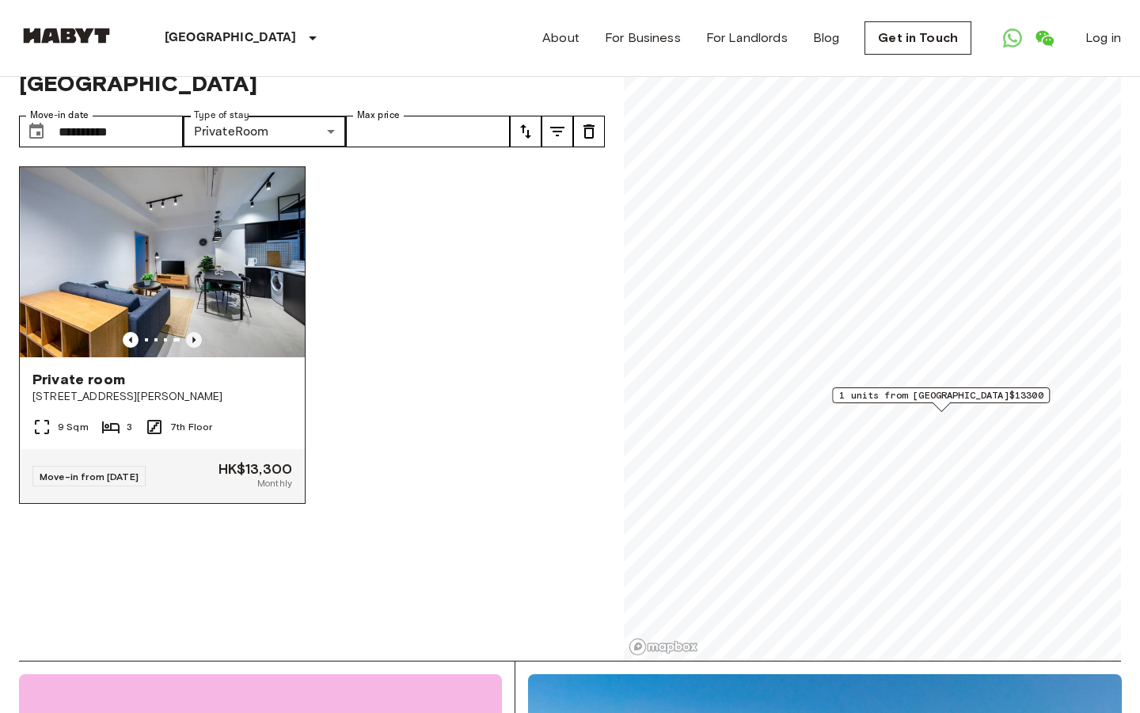
click at [192, 332] on icon "Previous image" at bounding box center [194, 340] width 16 height 16
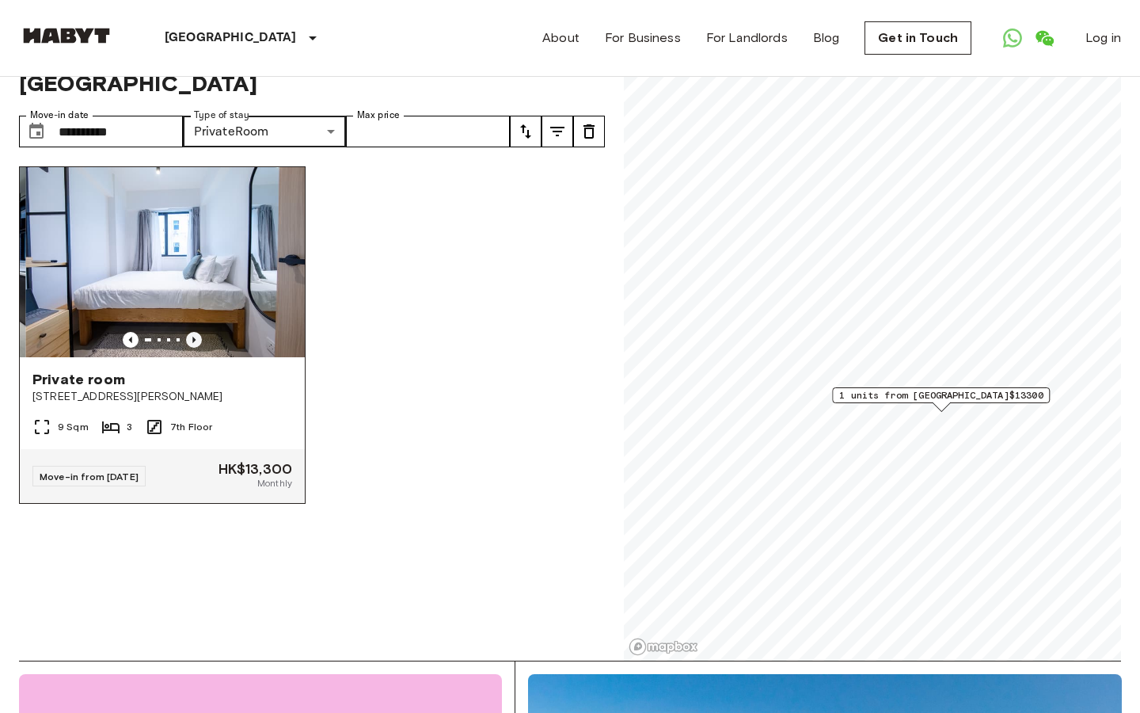
click at [192, 332] on icon "Previous image" at bounding box center [194, 340] width 16 height 16
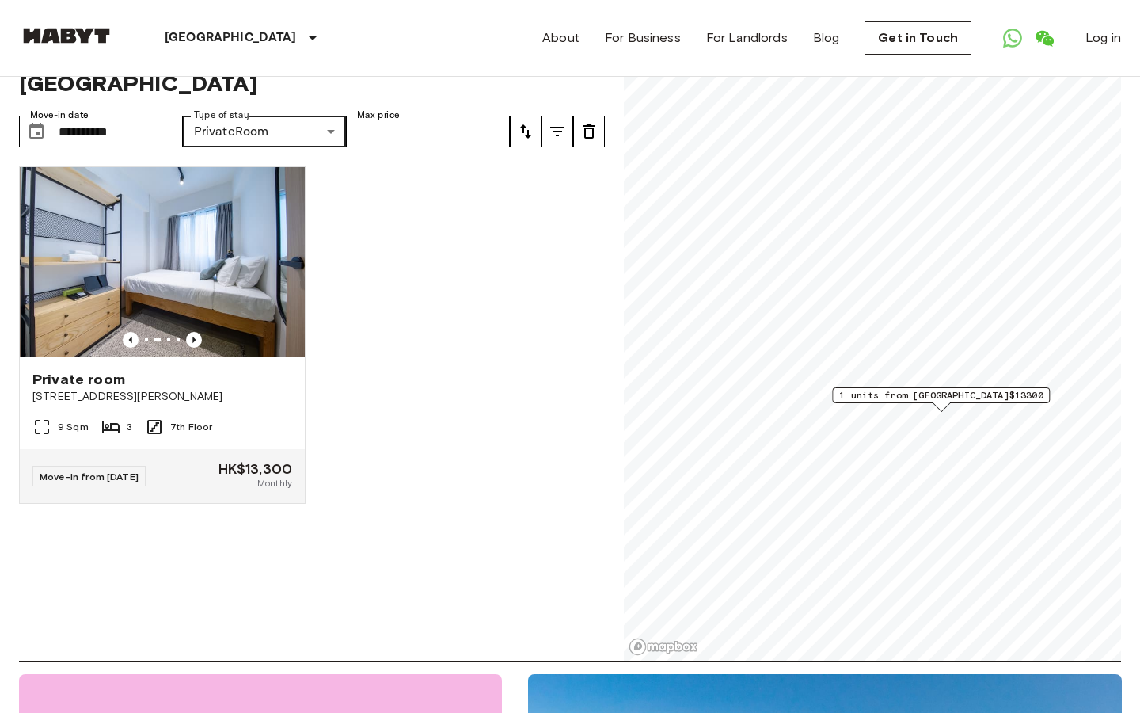
type input "**********"
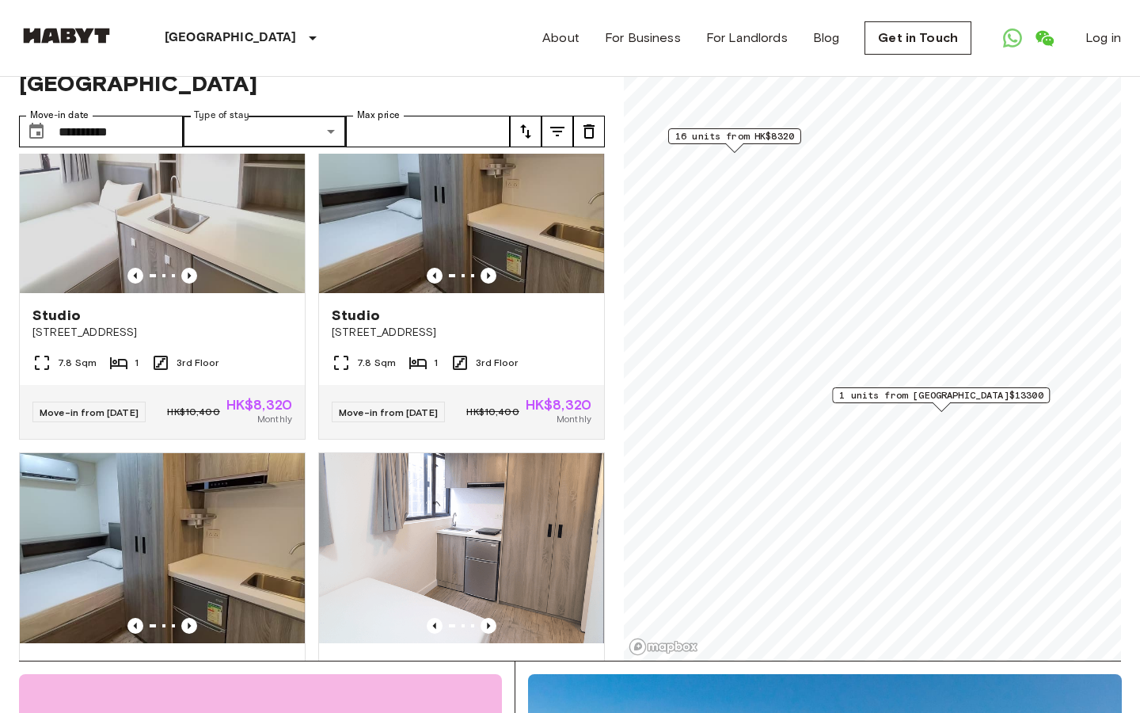
scroll to position [638, 0]
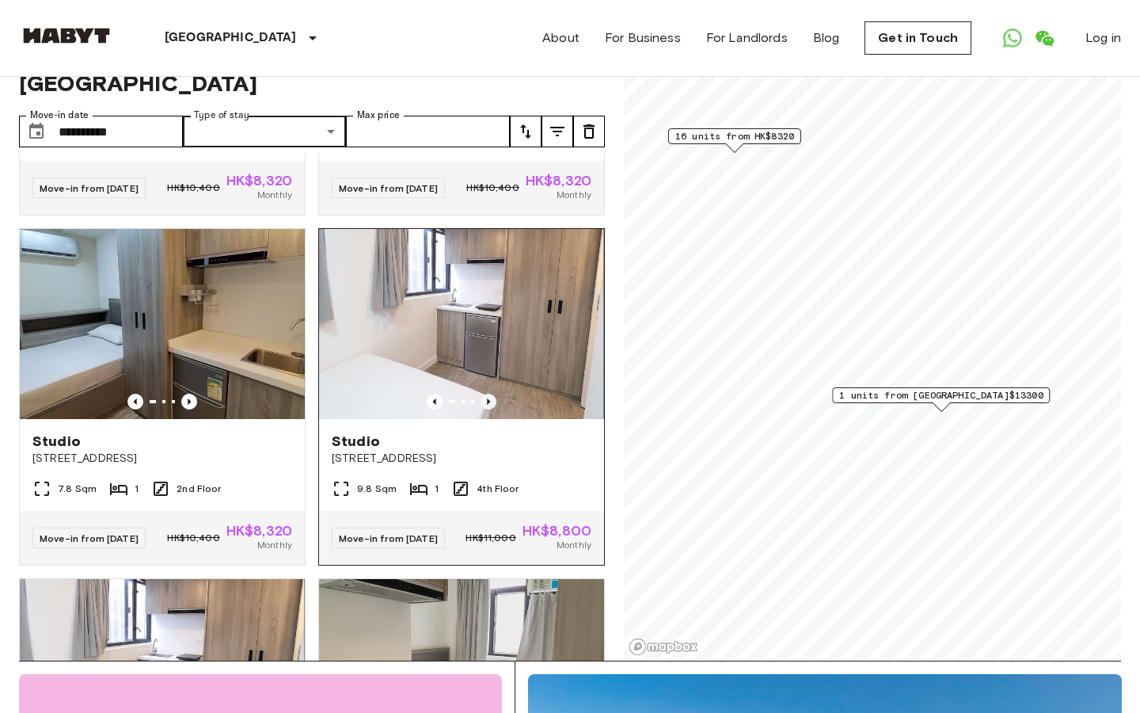
click at [489, 394] on icon "Previous image" at bounding box center [489, 402] width 16 height 16
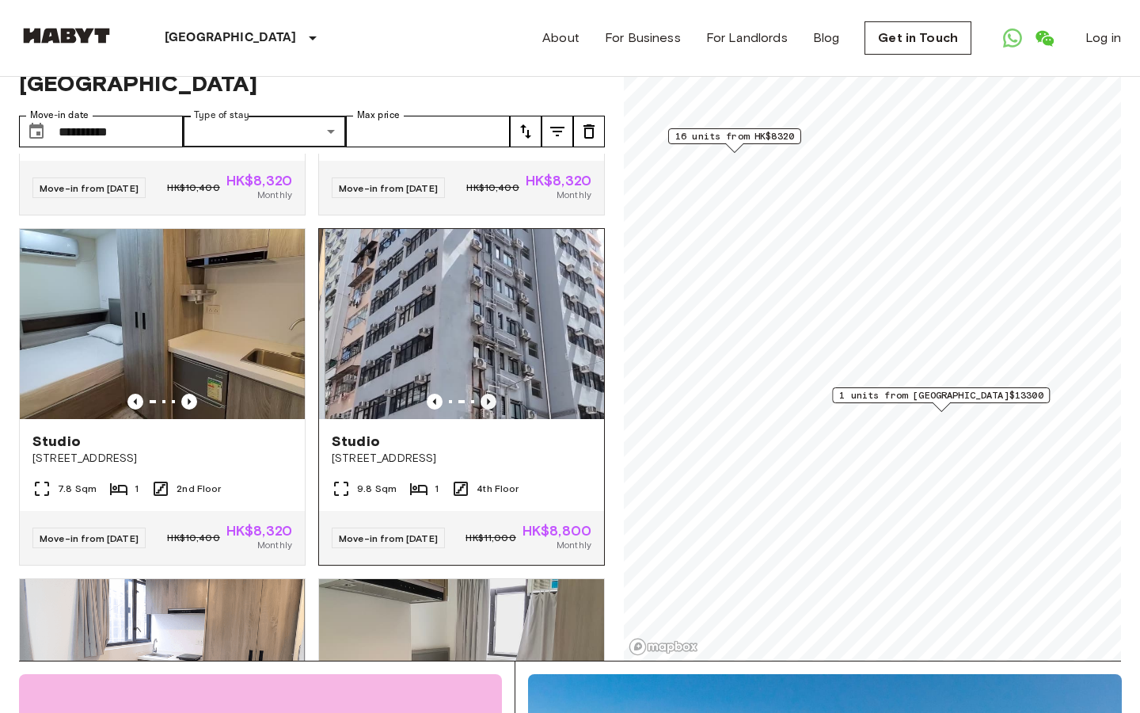
click at [489, 394] on icon "Previous image" at bounding box center [489, 402] width 16 height 16
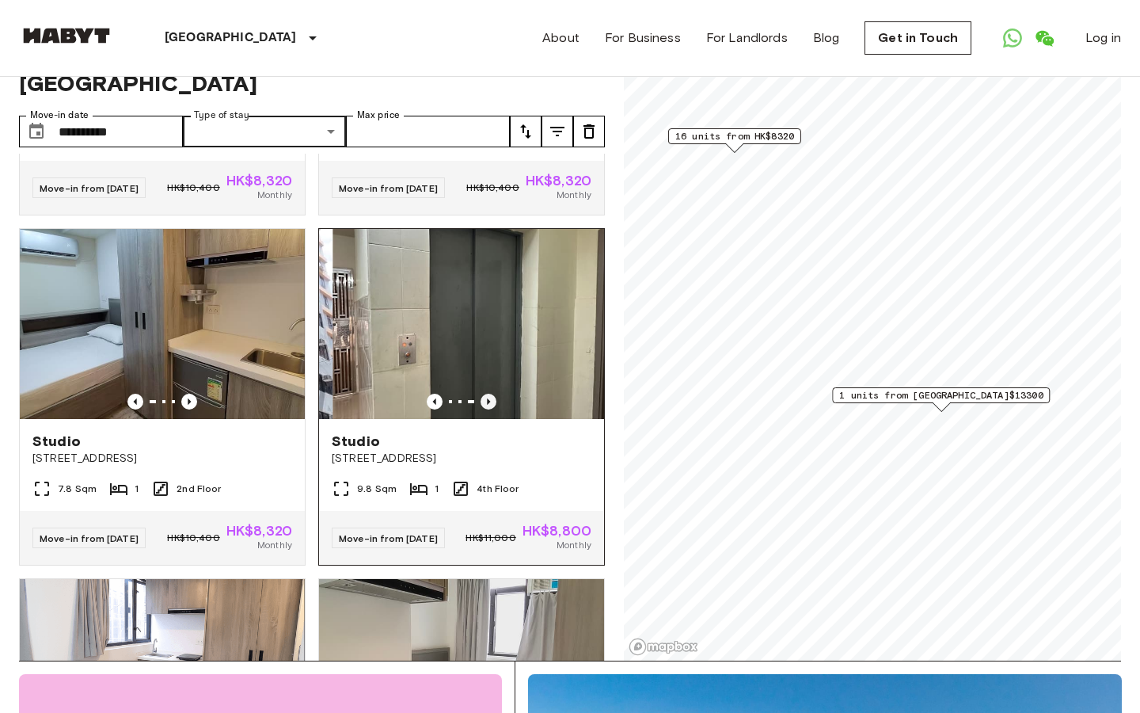
click at [489, 394] on icon "Previous image" at bounding box center [489, 402] width 16 height 16
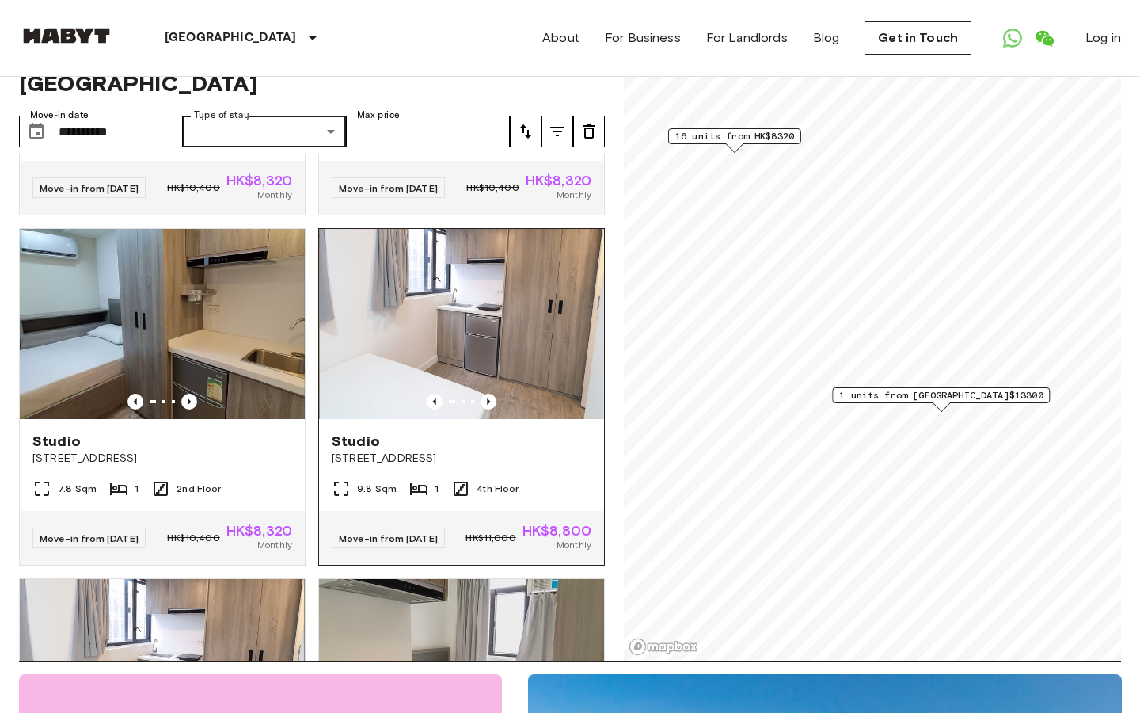
click at [489, 325] on img at bounding box center [461, 324] width 285 height 190
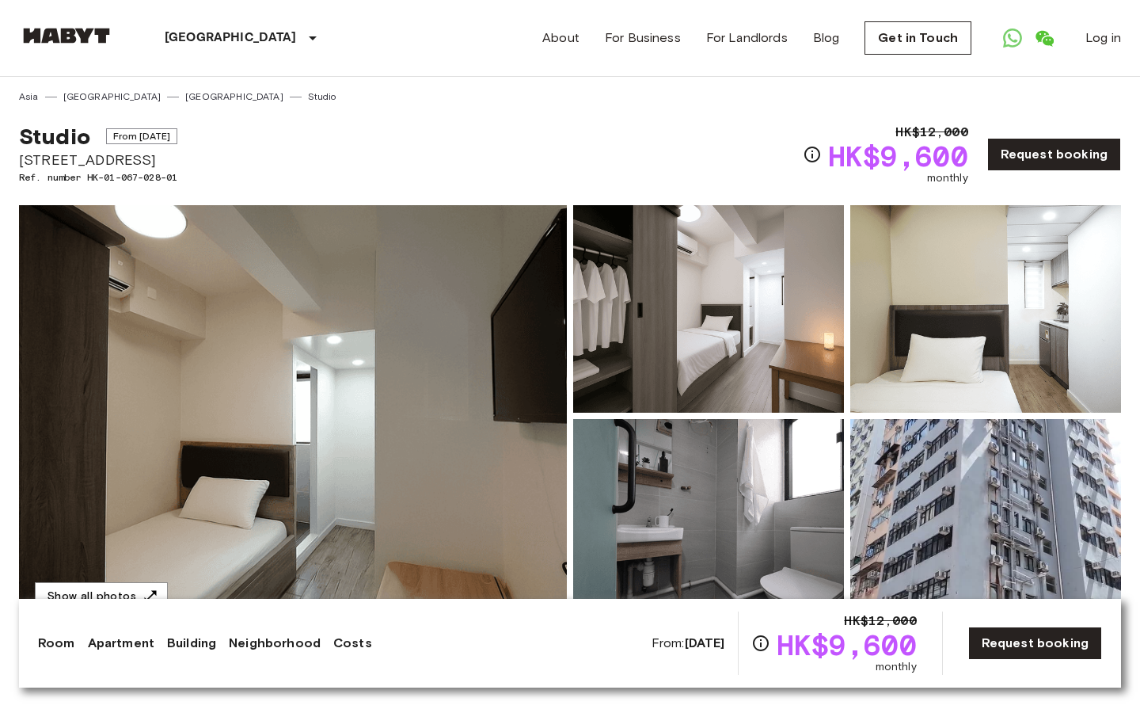
select select "*******"
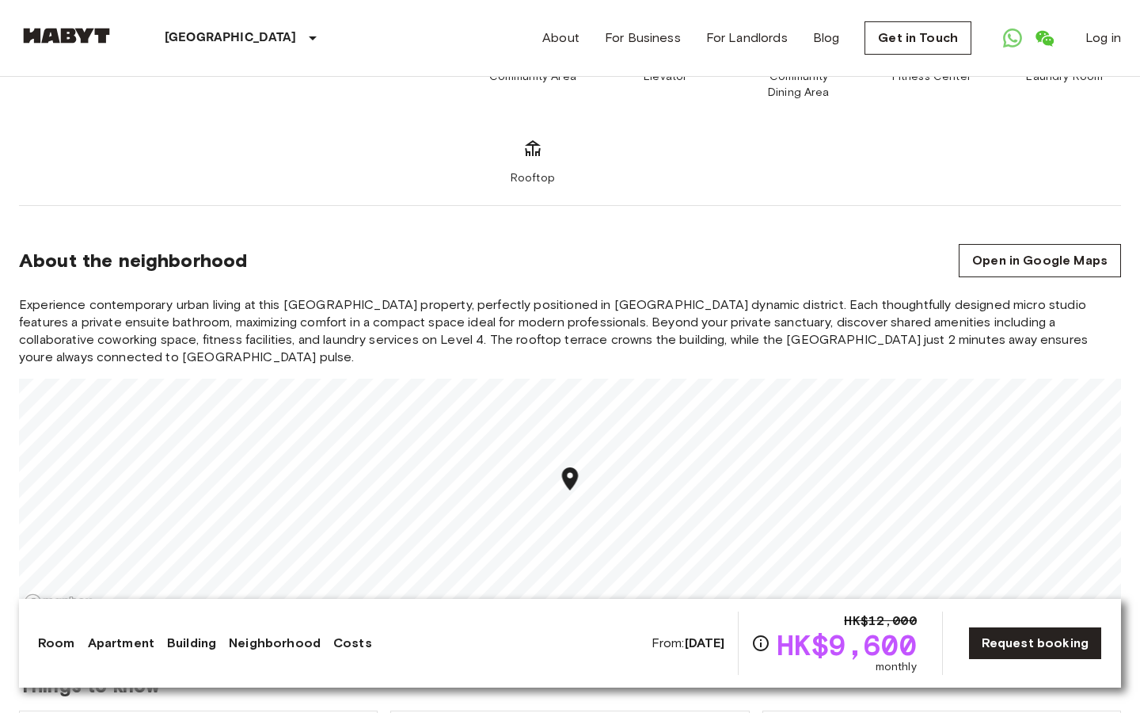
scroll to position [1378, 0]
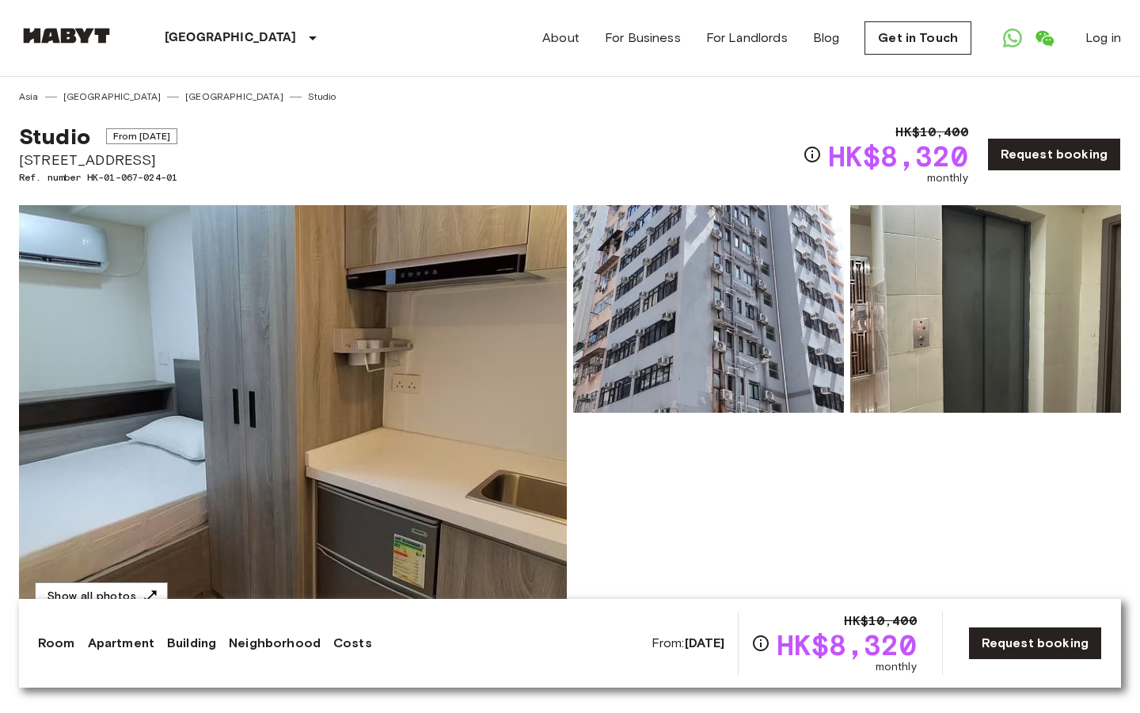
select select "*******"
click at [429, 386] on img at bounding box center [293, 415] width 548 height 421
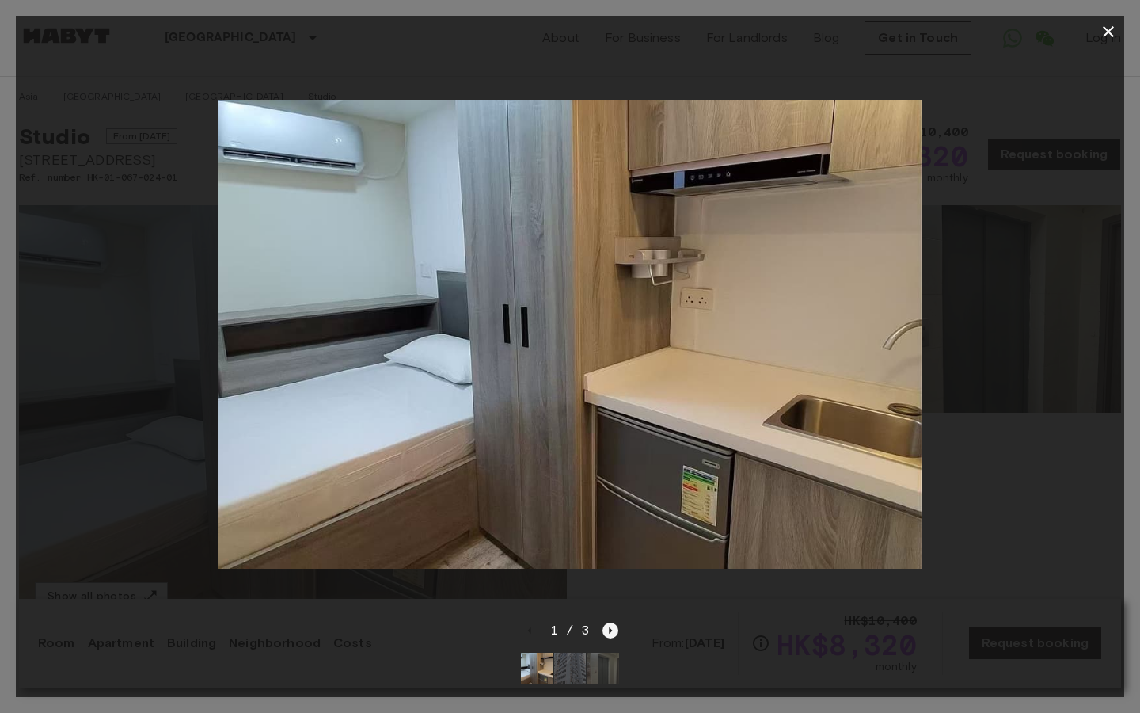
click at [614, 633] on icon "Next image" at bounding box center [611, 630] width 16 height 16
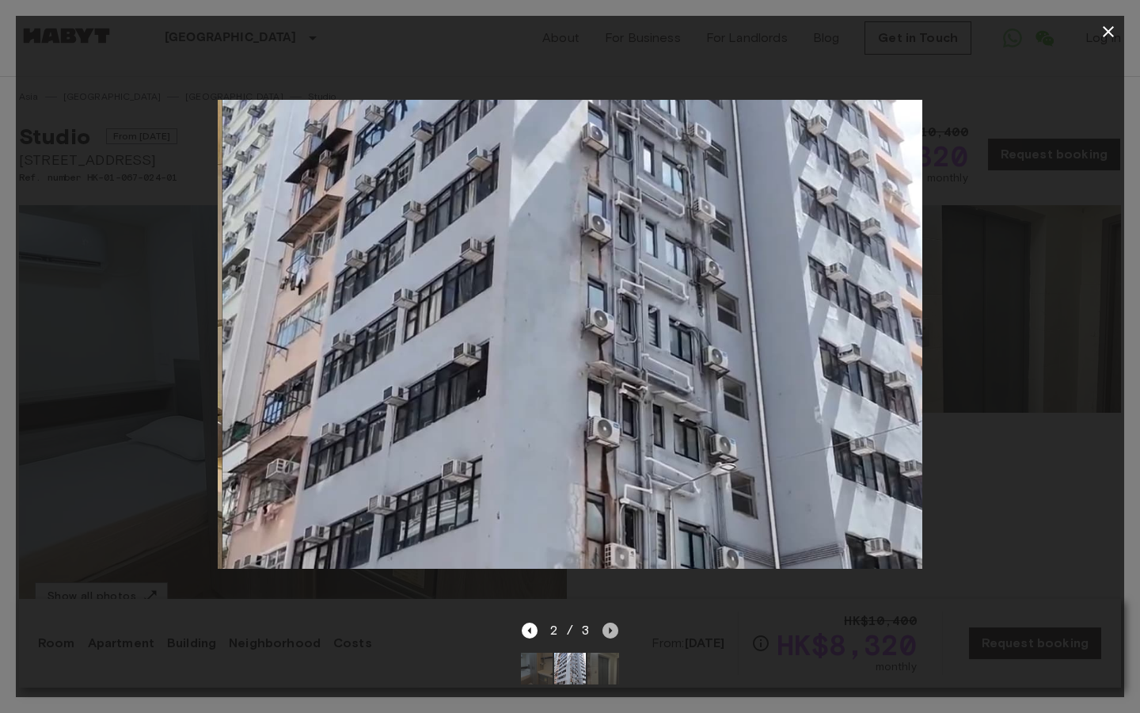
click at [614, 633] on icon "Next image" at bounding box center [611, 630] width 16 height 16
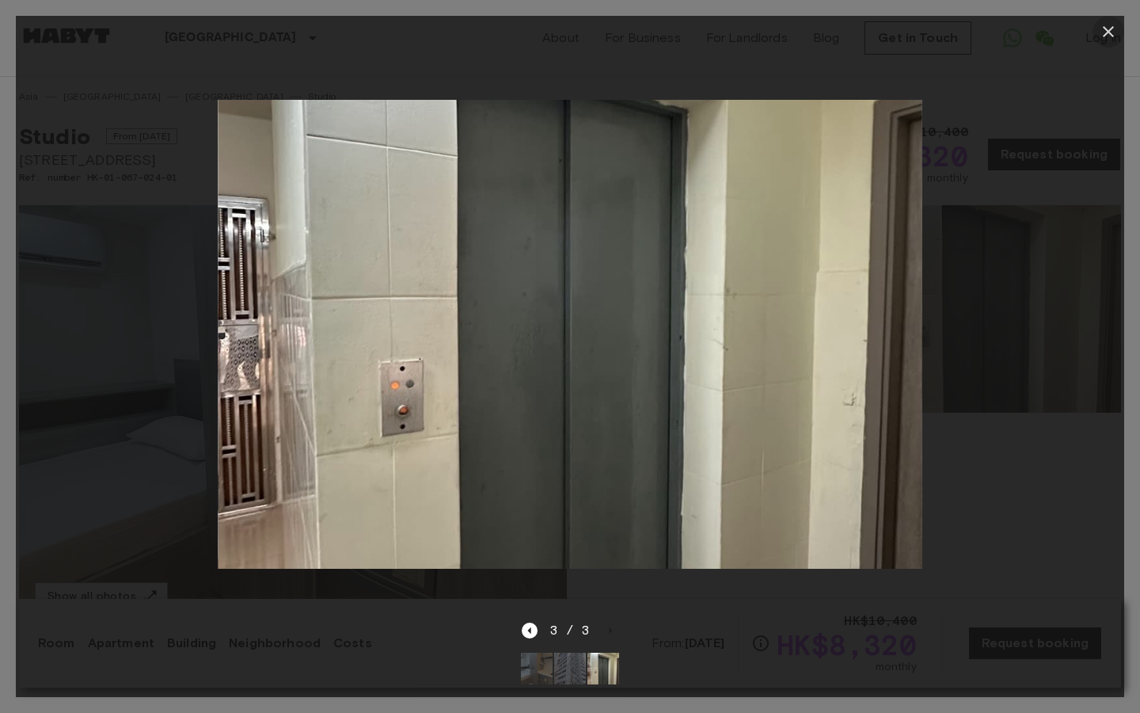
click at [1106, 40] on icon "button" at bounding box center [1108, 31] width 19 height 19
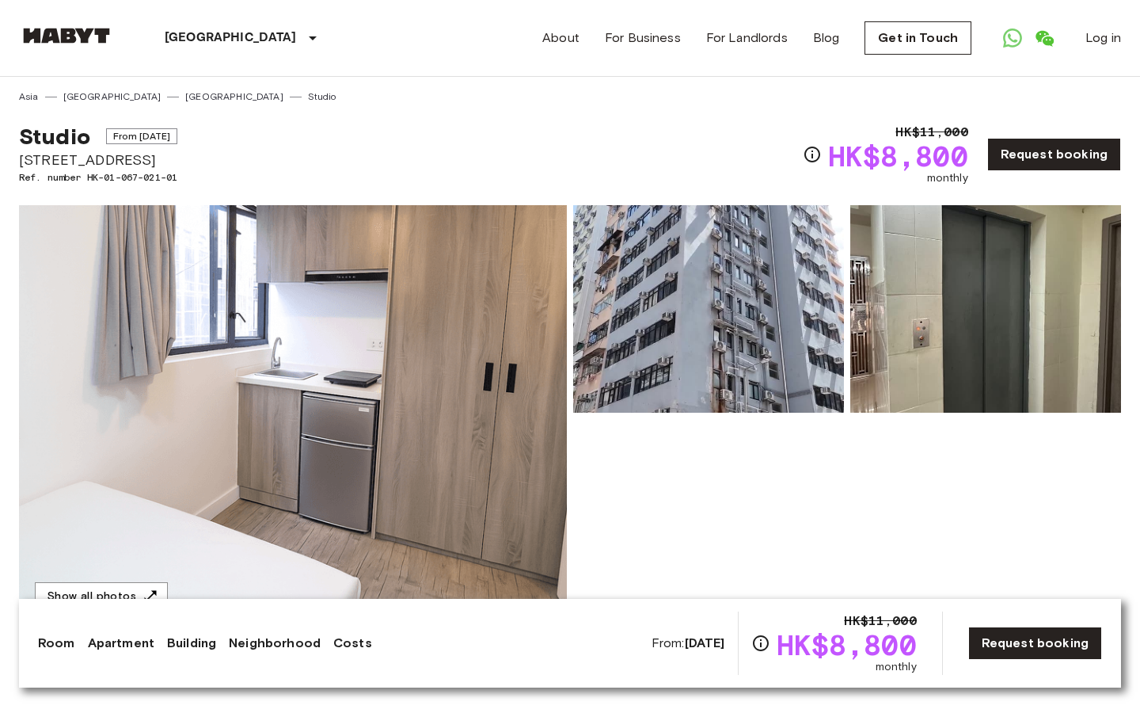
select select "*******"
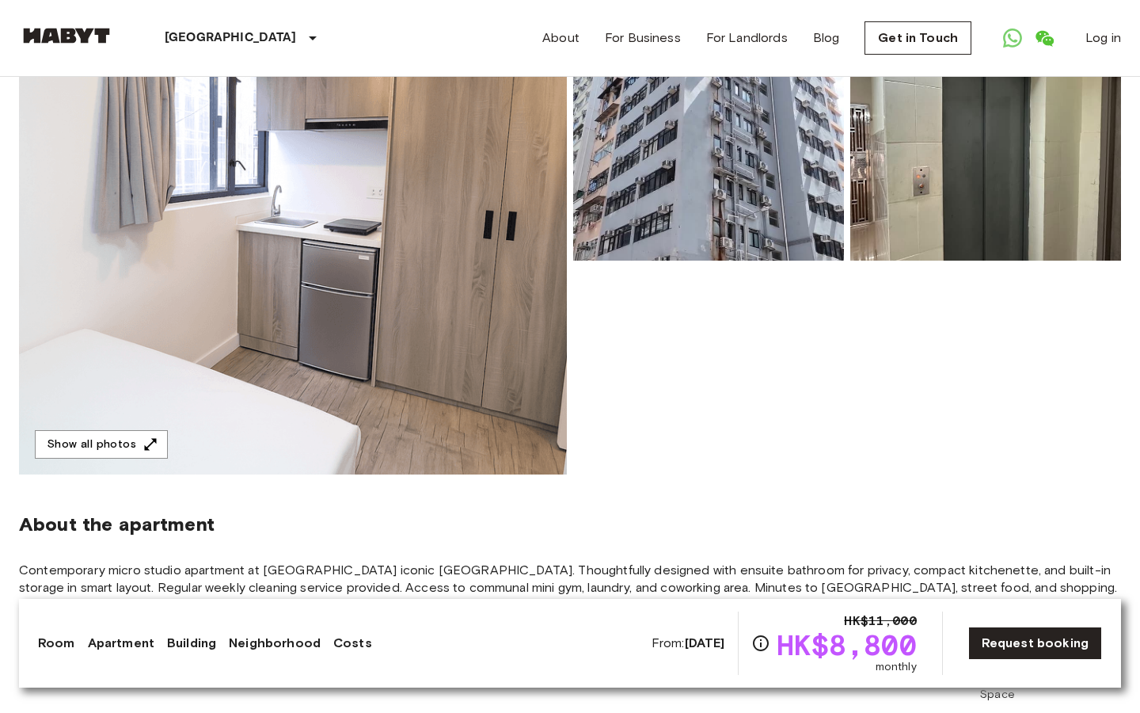
scroll to position [192, 0]
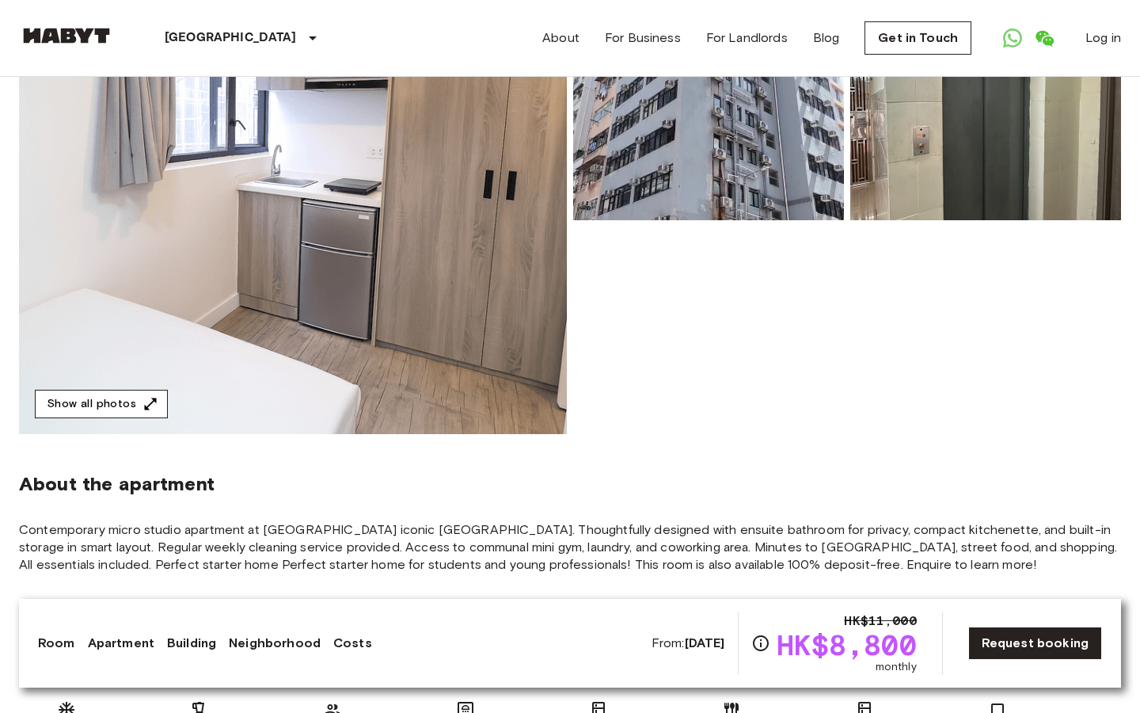
click at [143, 404] on icon "button" at bounding box center [151, 404] width 16 height 16
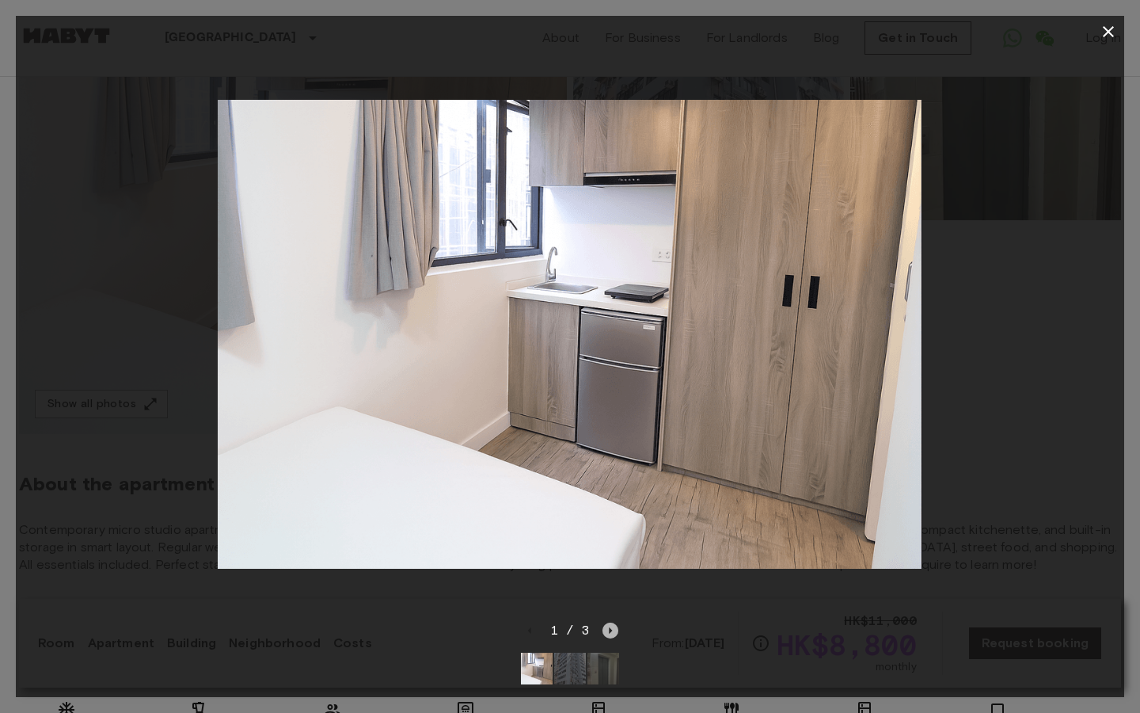
click at [607, 626] on icon "Next image" at bounding box center [611, 630] width 16 height 16
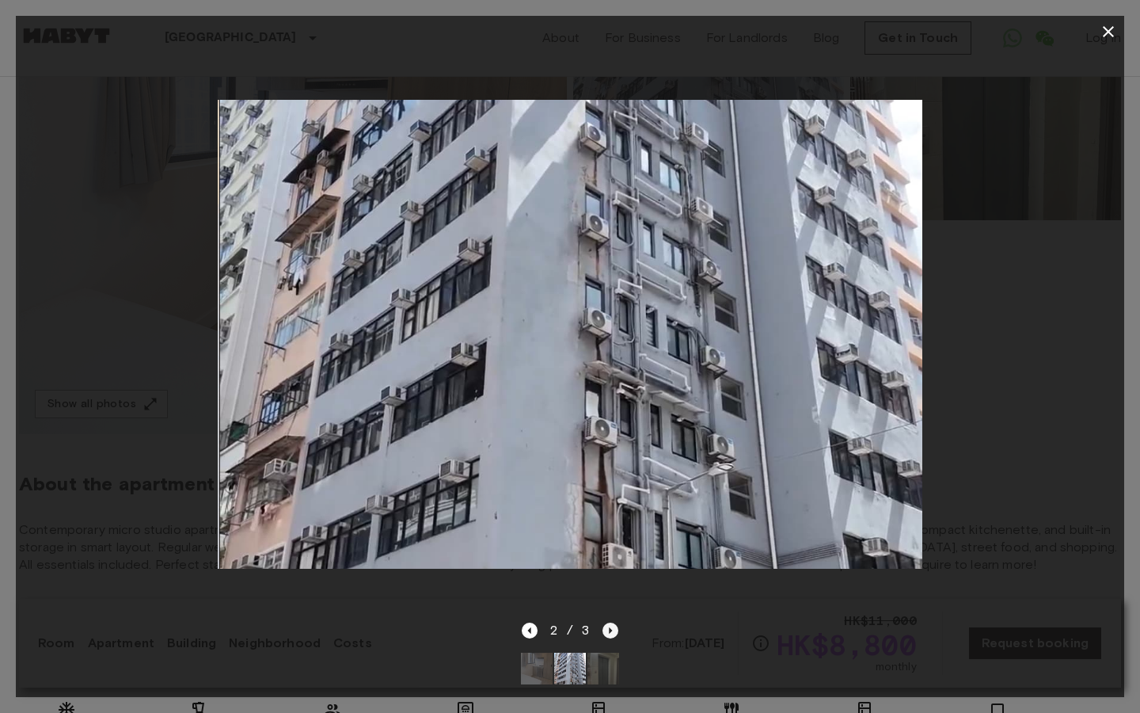
click at [607, 626] on icon "Next image" at bounding box center [611, 630] width 16 height 16
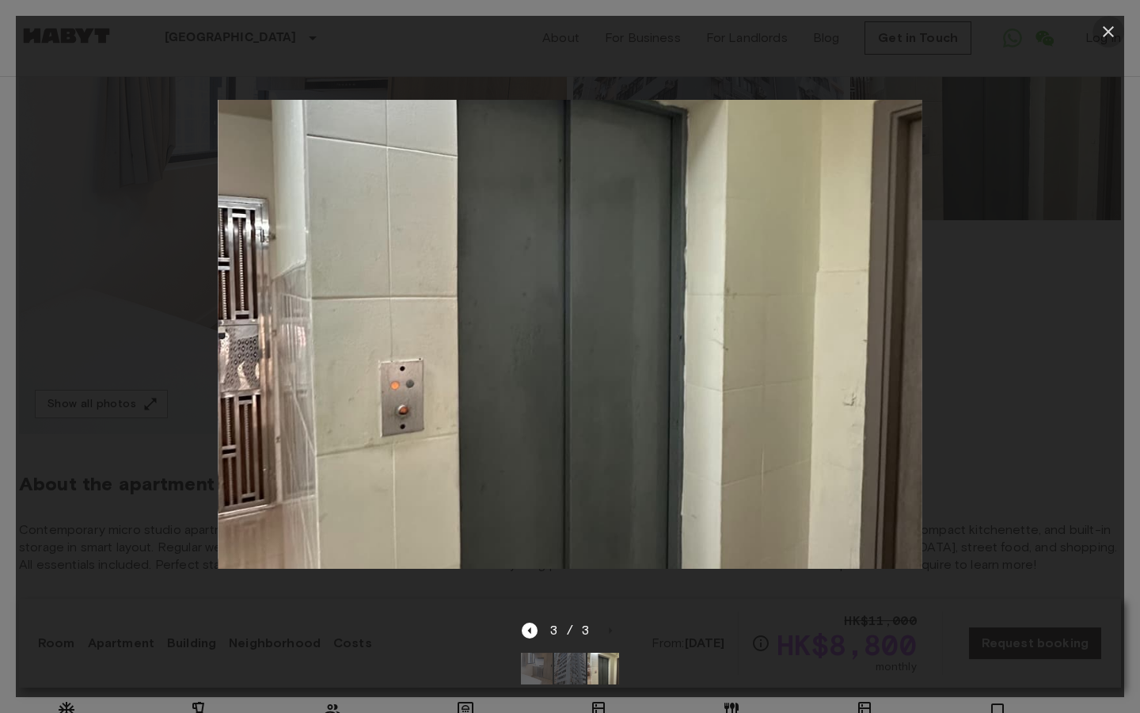
click at [1109, 32] on icon "button" at bounding box center [1108, 31] width 11 height 11
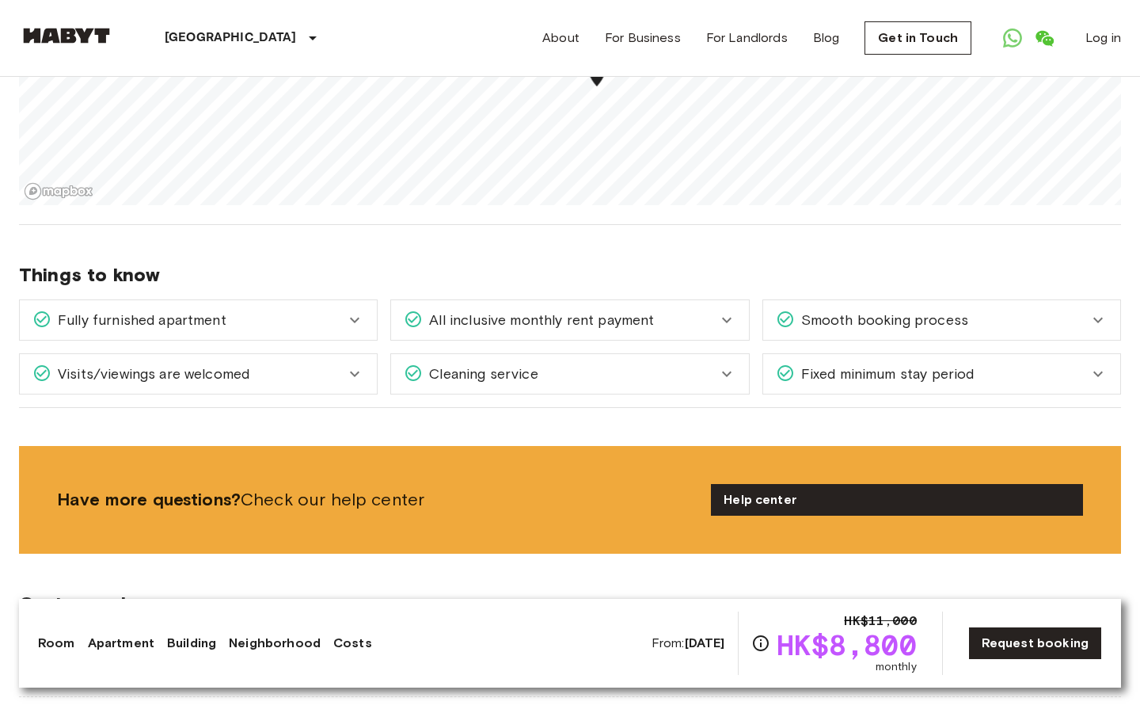
scroll to position [1782, 0]
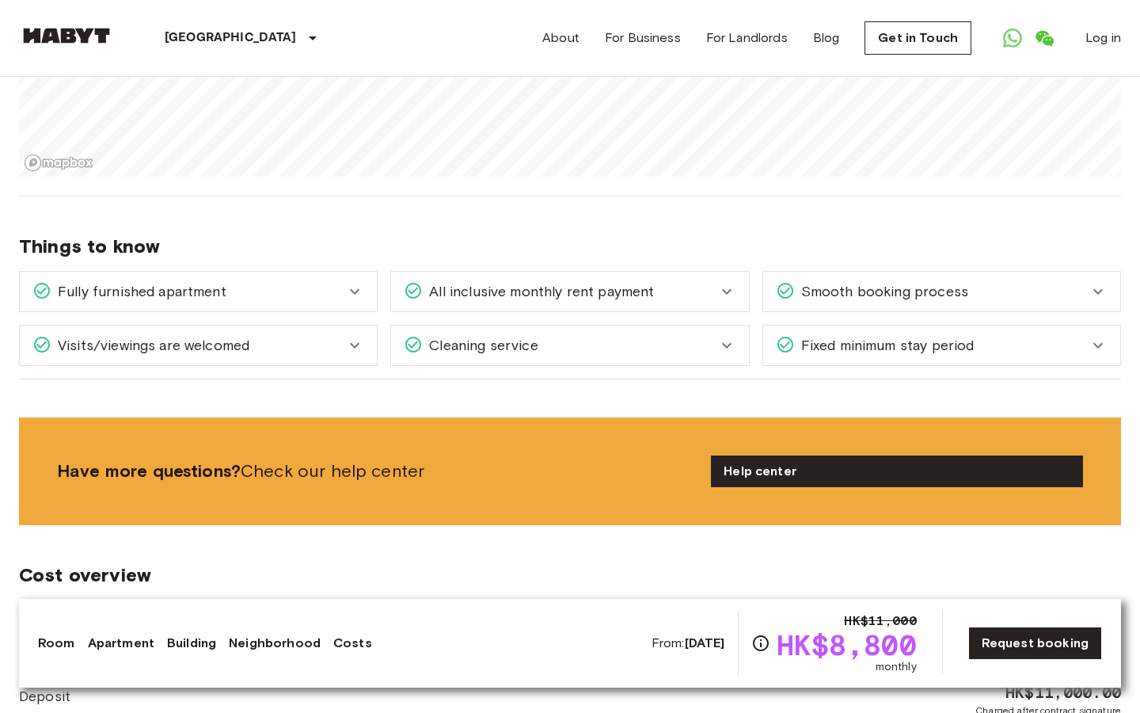
click at [713, 281] on div "All inclusive monthly rent payment" at bounding box center [560, 291] width 313 height 21
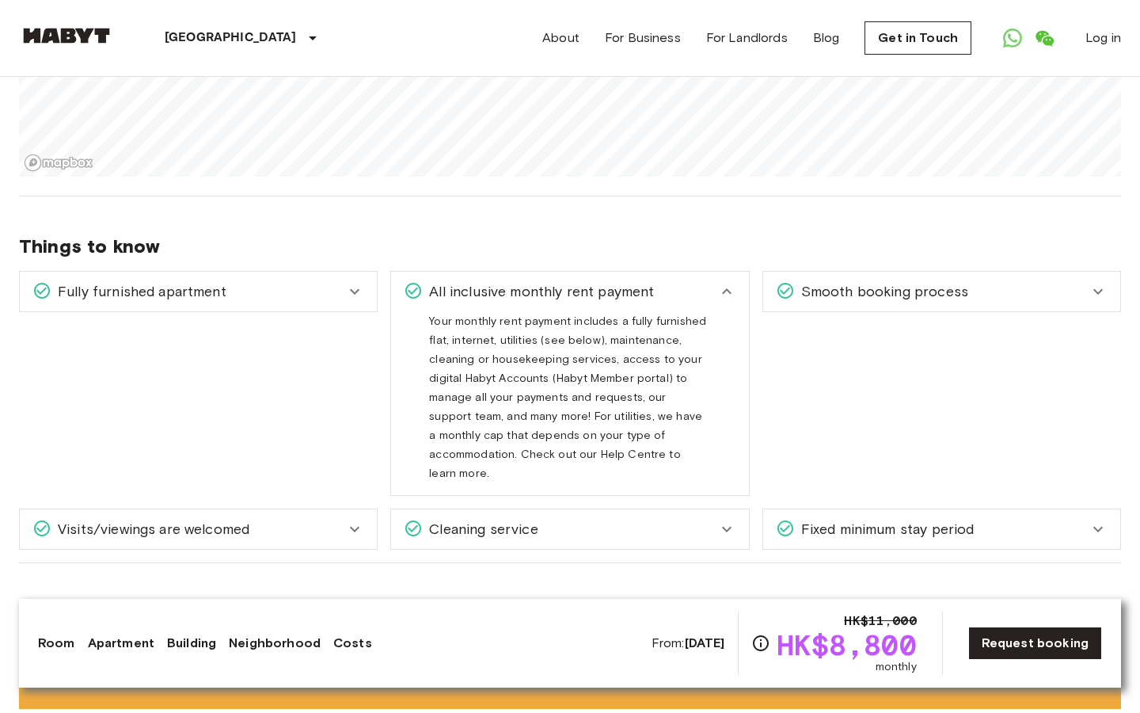
click at [713, 281] on div "All inclusive monthly rent payment" at bounding box center [560, 291] width 313 height 21
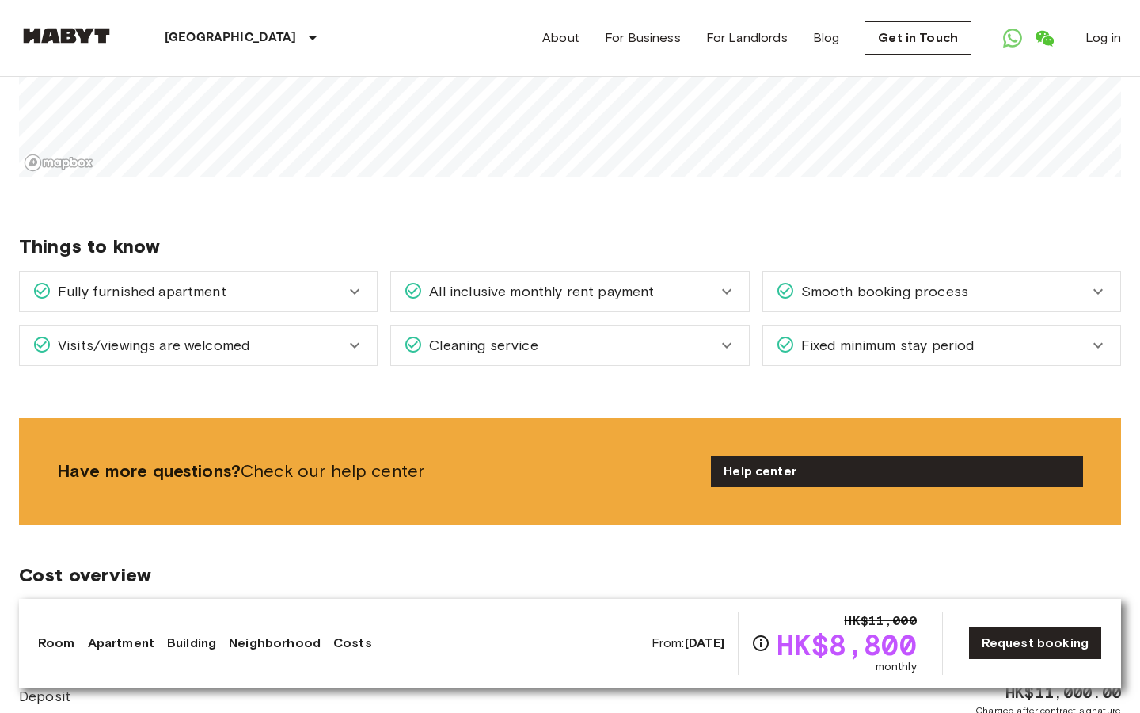
click at [603, 335] on div "Cleaning service" at bounding box center [560, 345] width 313 height 21
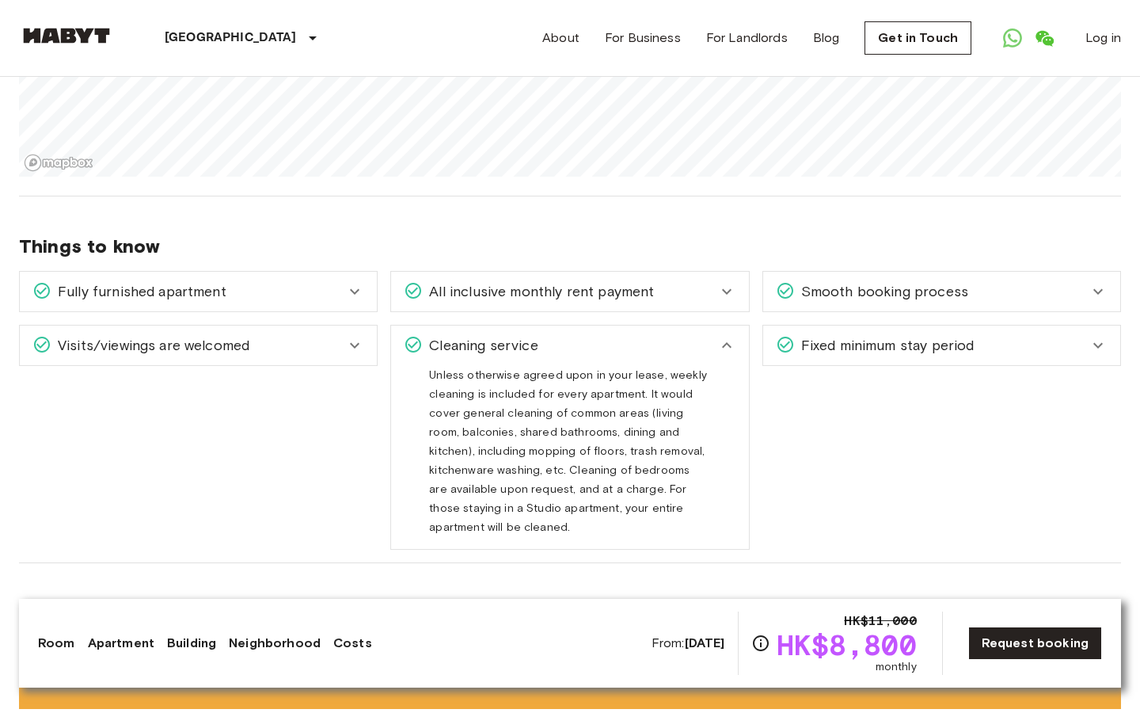
click at [602, 335] on div "Cleaning service" at bounding box center [560, 345] width 313 height 21
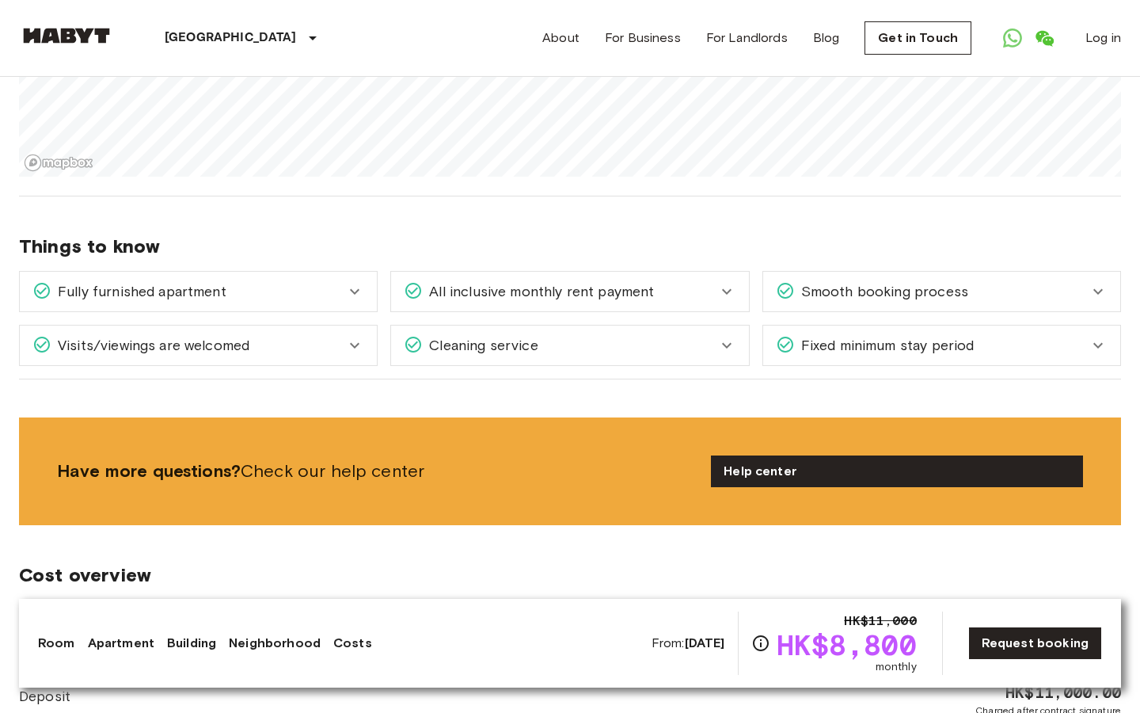
click at [818, 335] on span "Fixed minimum stay period" at bounding box center [885, 345] width 180 height 21
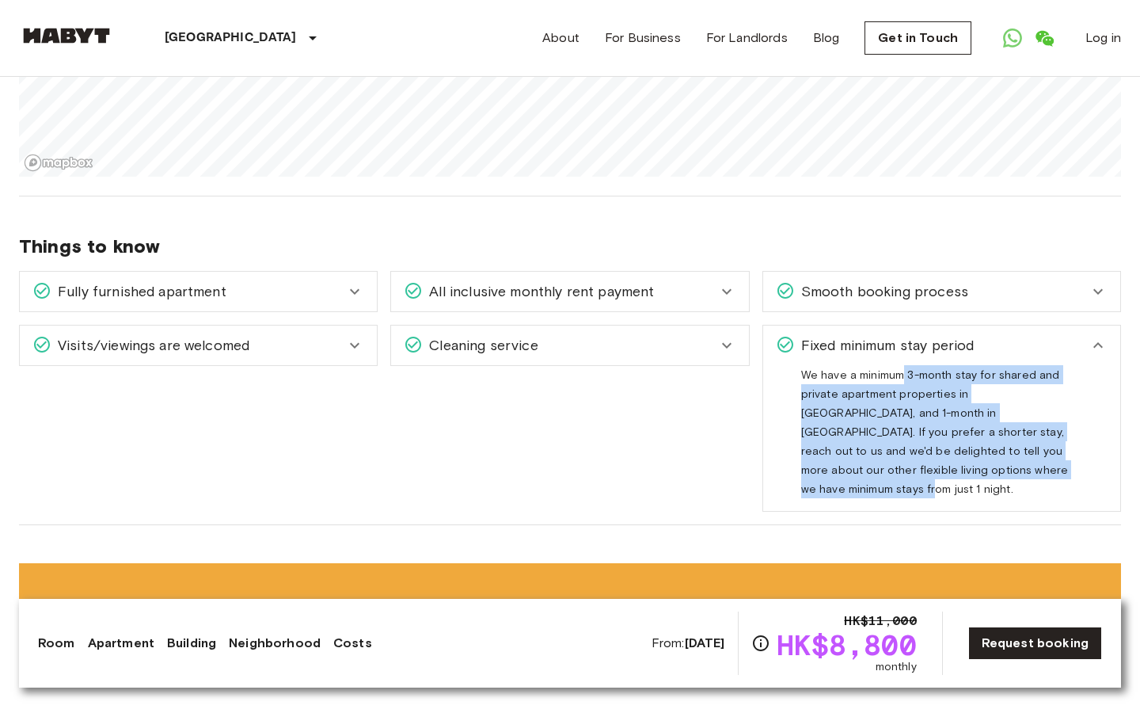
drag, startPoint x: 904, startPoint y: 342, endPoint x: 971, endPoint y: 437, distance: 116.5
click at [971, 437] on span "We have a minimum 3-month stay for shared and private apartment properties in S…" at bounding box center [935, 438] width 268 height 140
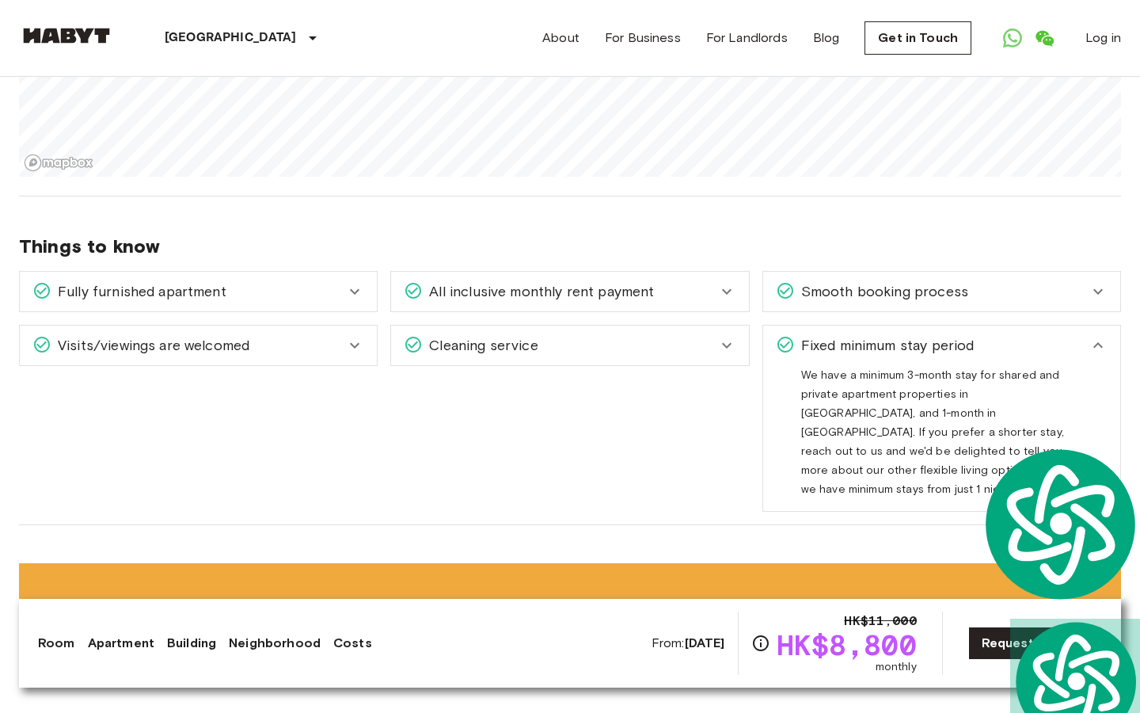
click at [949, 423] on span "We have a minimum 3-month stay for shared and private apartment properties in S…" at bounding box center [935, 438] width 268 height 140
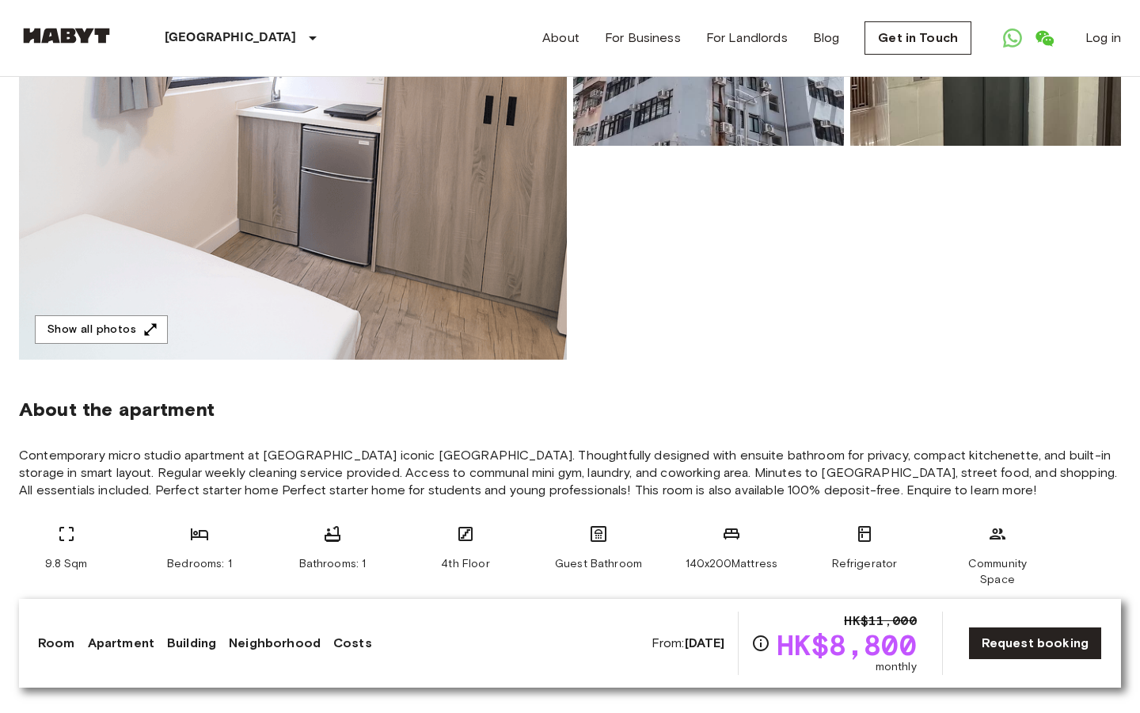
scroll to position [0, 0]
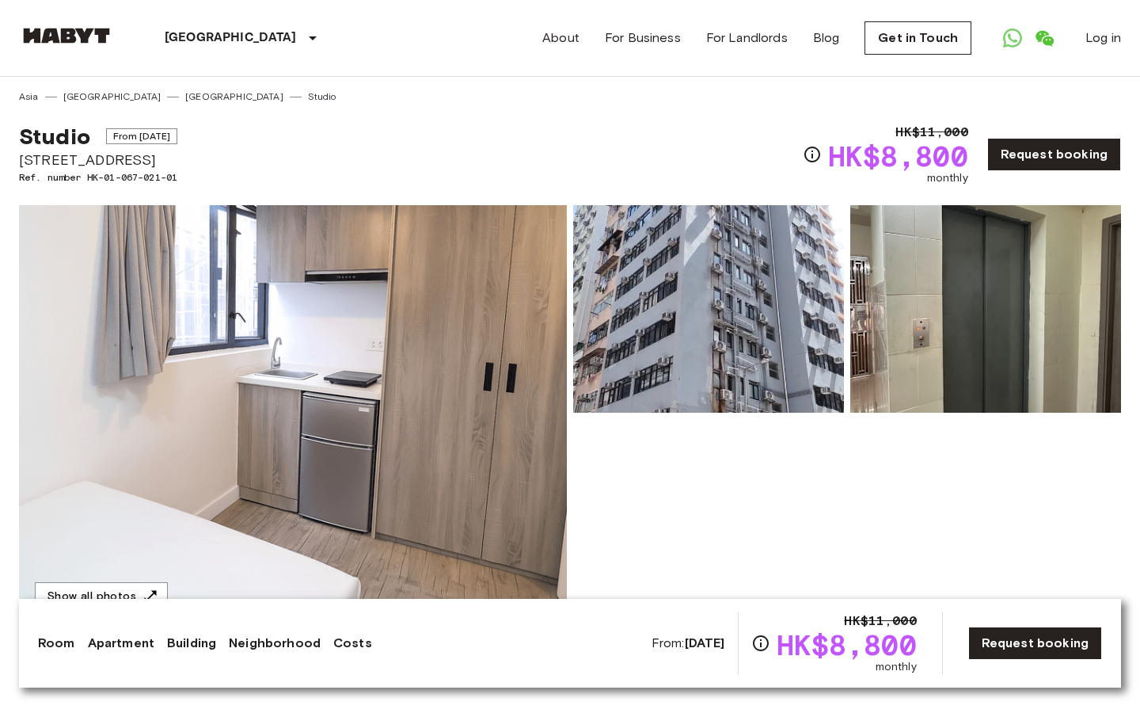
click at [291, 322] on img at bounding box center [293, 415] width 548 height 421
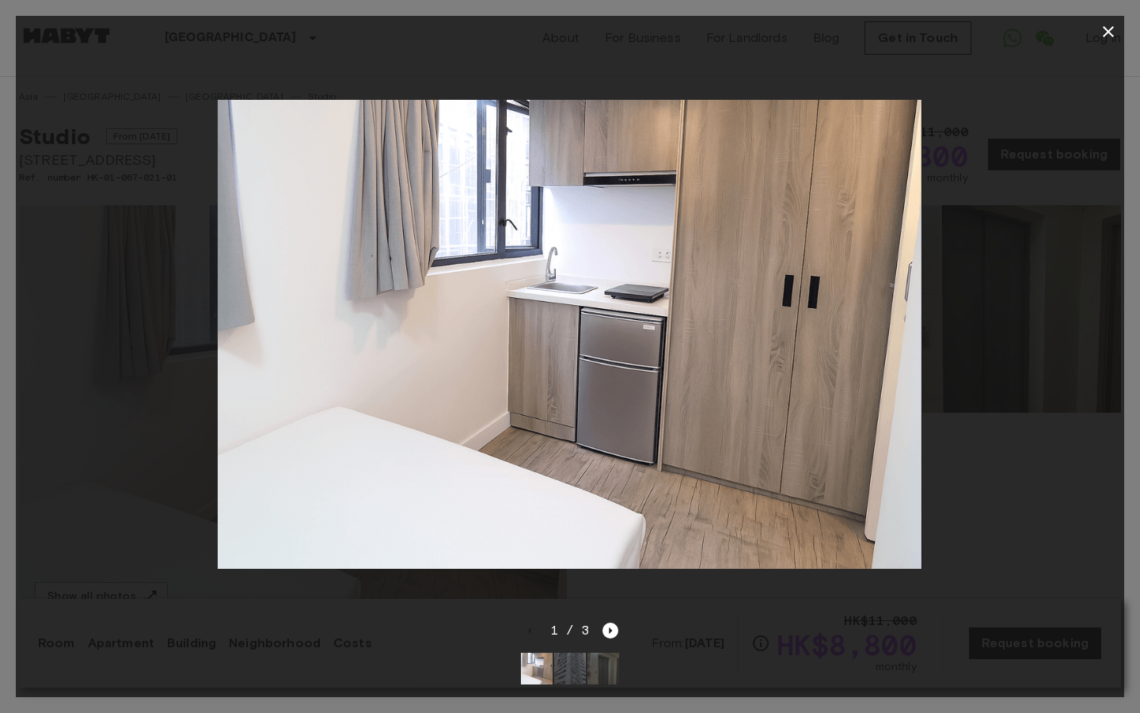
click at [1091, 225] on div at bounding box center [570, 334] width 1109 height 573
click at [1112, 33] on icon "button" at bounding box center [1108, 31] width 19 height 19
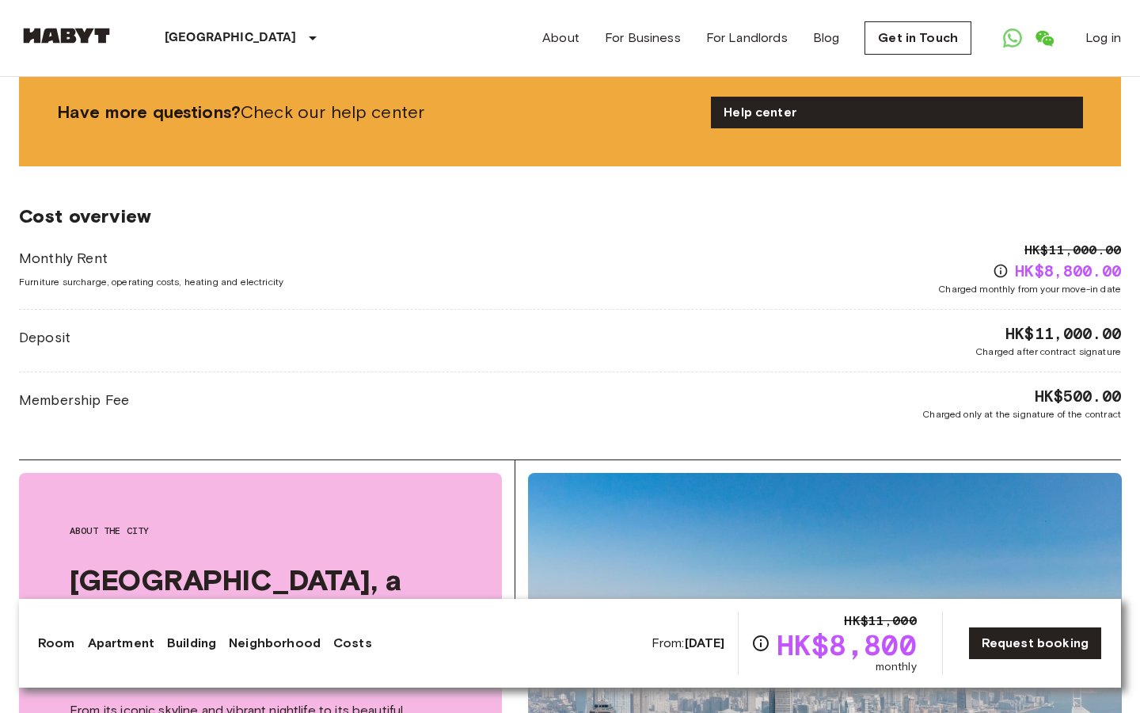
scroll to position [2283, 0]
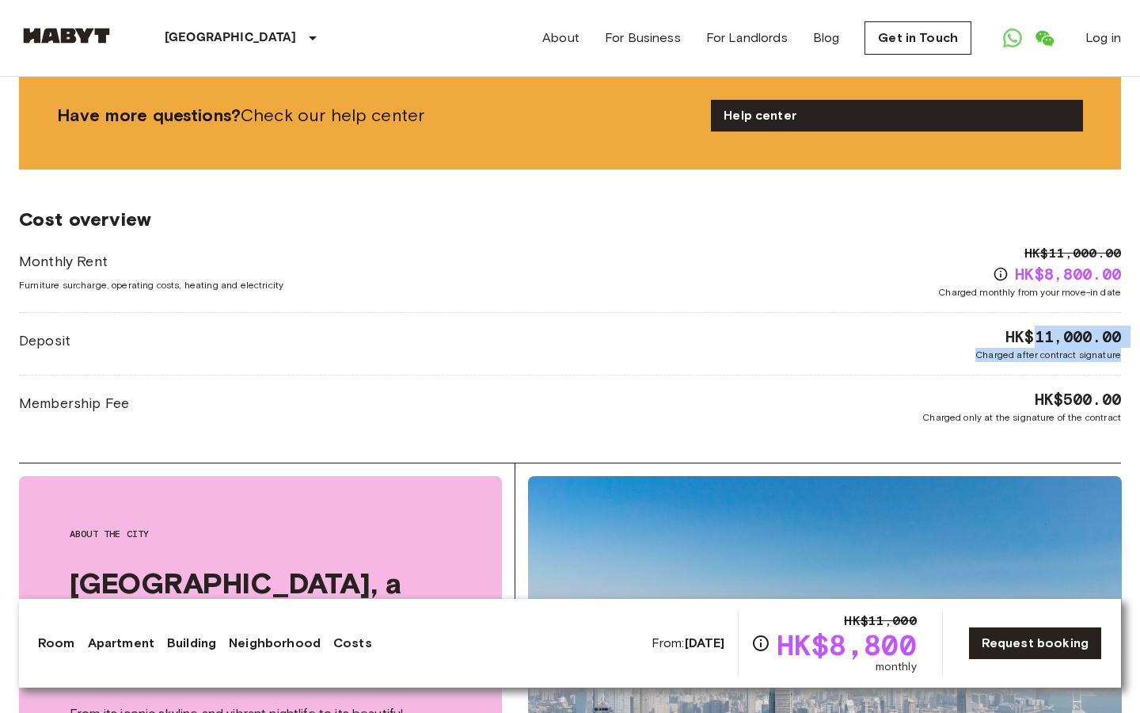
drag, startPoint x: 1029, startPoint y: 289, endPoint x: 1097, endPoint y: 313, distance: 71.4
click at [1097, 313] on div "Monthly Rent Furniture surcharge, operating costs, heating and electricity HK$1…" at bounding box center [570, 334] width 1102 height 181
click at [887, 325] on div "Deposit HK$11,000.00 Charged after contract signature" at bounding box center [570, 343] width 1102 height 36
drag, startPoint x: 1029, startPoint y: 285, endPoint x: 1098, endPoint y: 307, distance: 72.4
click at [1098, 325] on div "HK$11,000.00 Charged after contract signature" at bounding box center [1049, 343] width 146 height 36
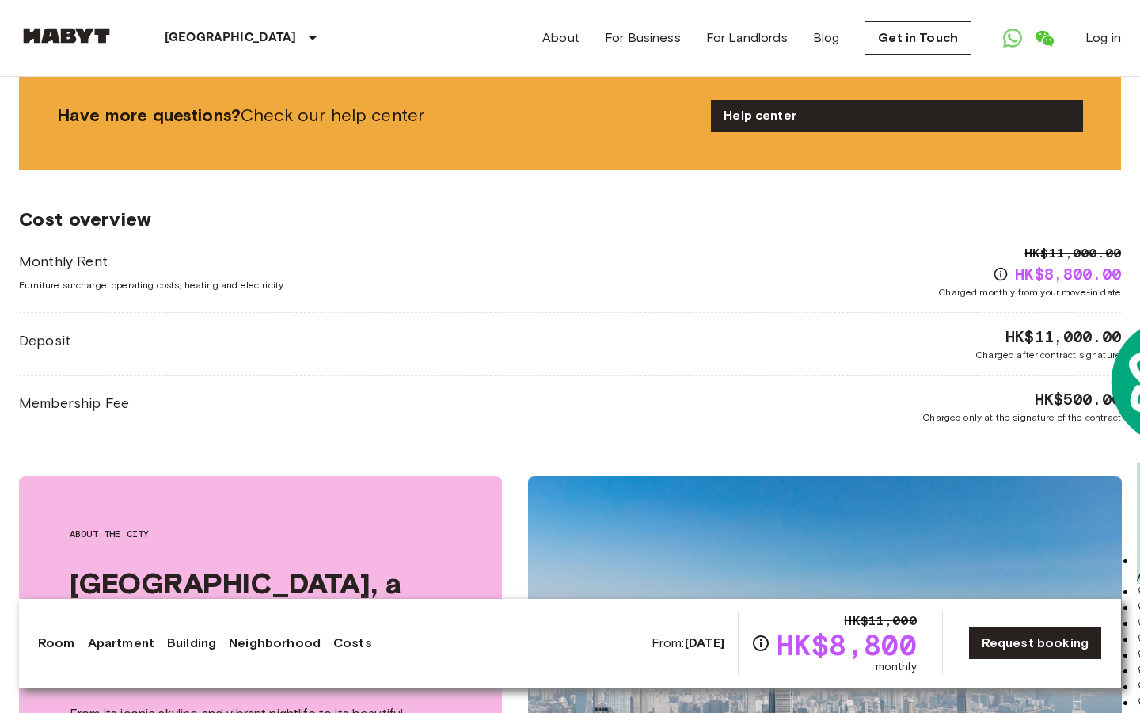
click at [1040, 388] on span "HK$500.00" at bounding box center [1078, 399] width 86 height 22
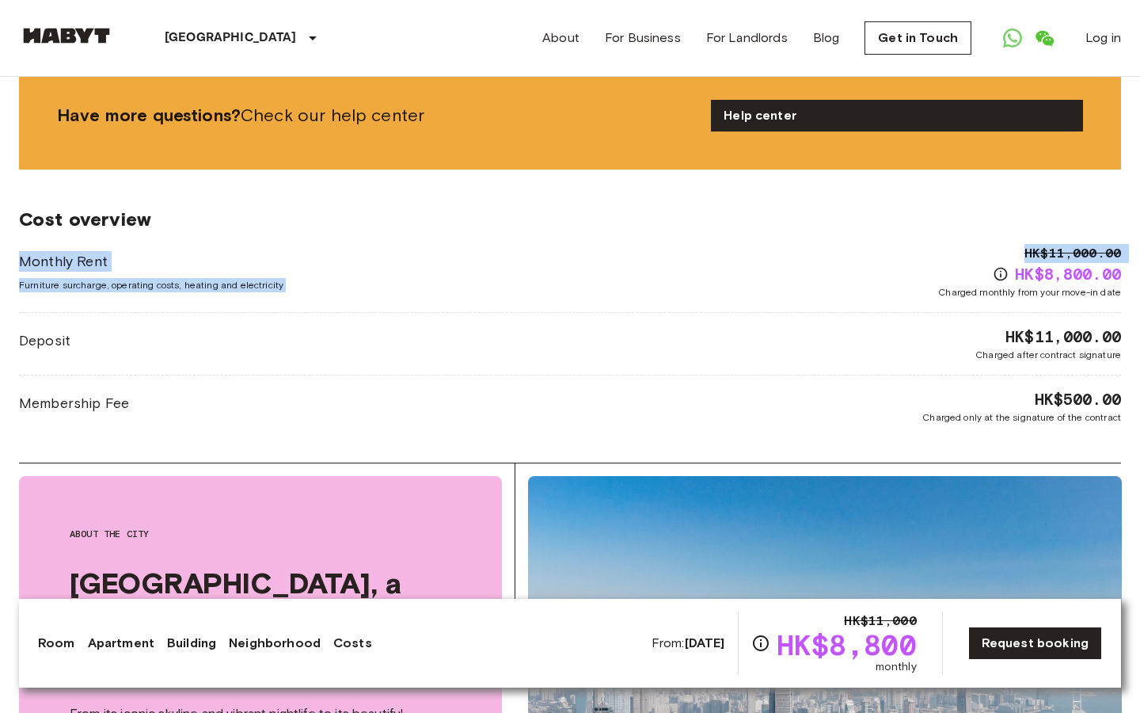
drag, startPoint x: 1018, startPoint y: 229, endPoint x: 1102, endPoint y: 253, distance: 87.5
click at [1102, 254] on div "Monthly Rent Furniture surcharge, operating costs, heating and electricity HK$1…" at bounding box center [570, 334] width 1102 height 181
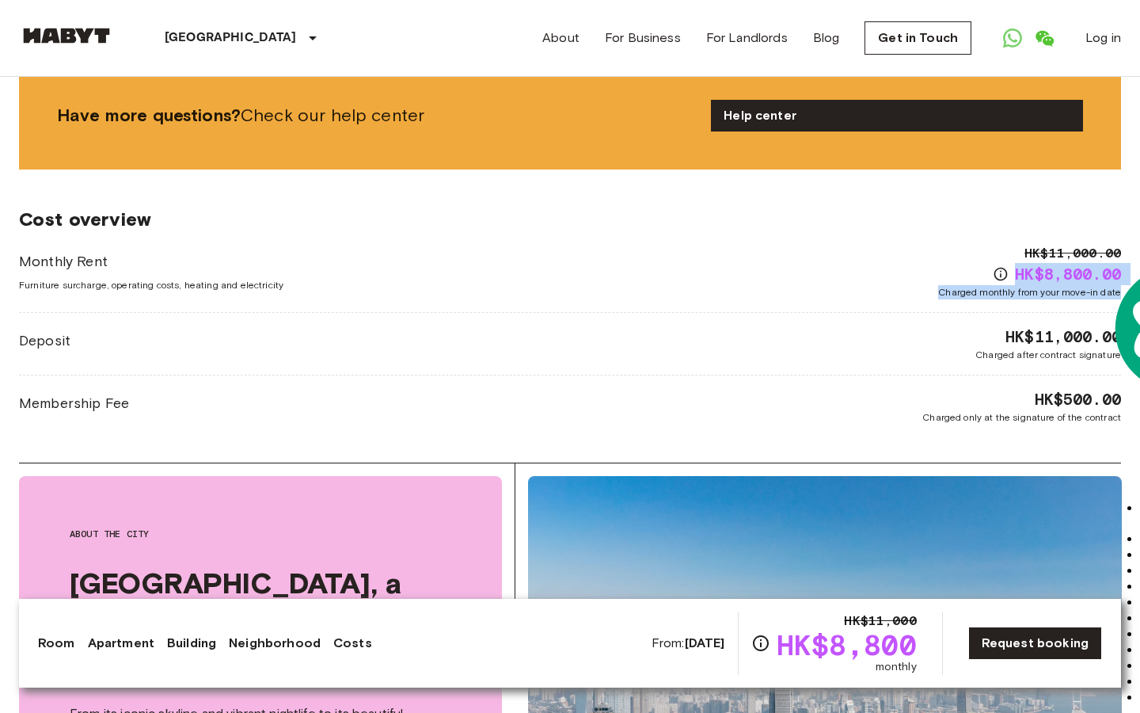
click at [952, 249] on div "Monthly Rent Furniture surcharge, operating costs, heating and electricity HK$1…" at bounding box center [570, 334] width 1102 height 181
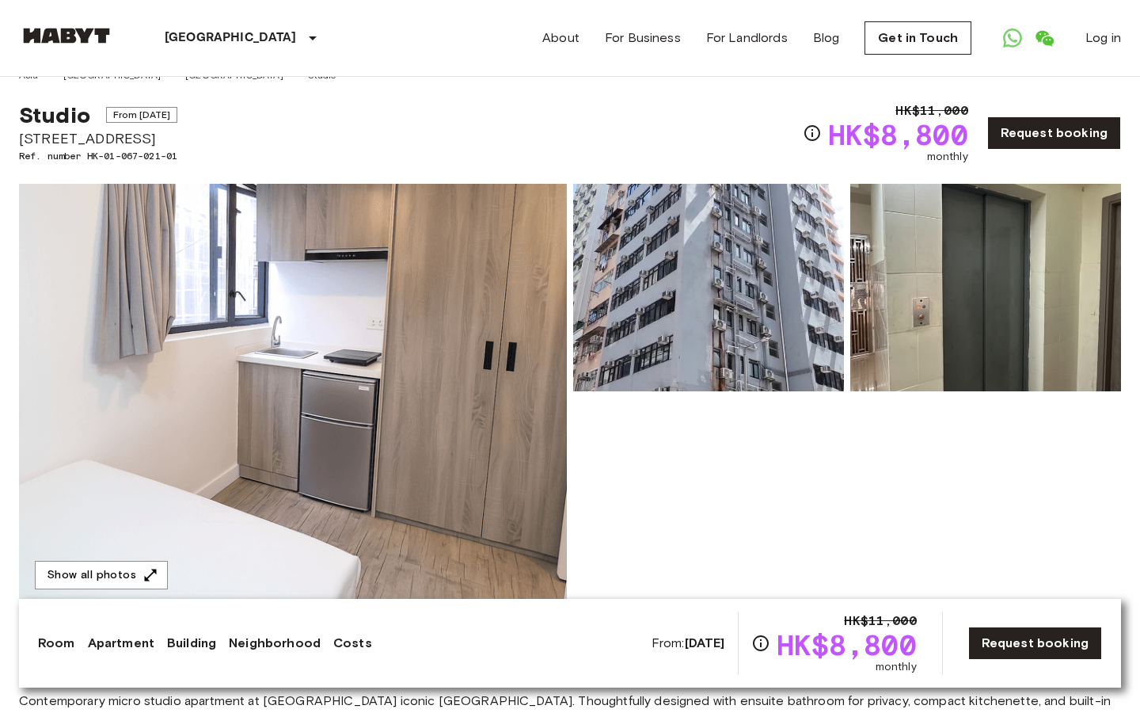
scroll to position [0, 0]
